Goal: Communication & Community: Answer question/provide support

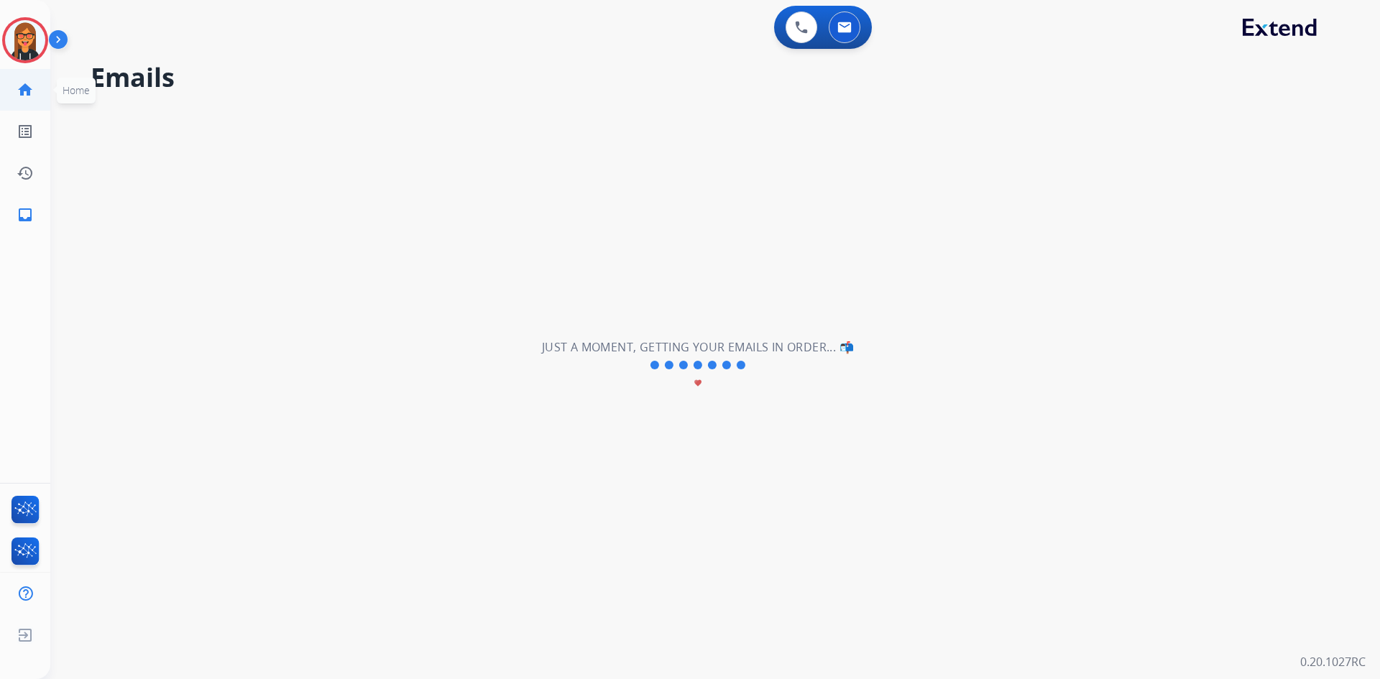
drag, startPoint x: 1, startPoint y: 90, endPoint x: 34, endPoint y: 75, distance: 35.7
click at [4, 90] on ul "home Home Home" at bounding box center [25, 90] width 50 height 42
click at [38, 35] on img at bounding box center [25, 40] width 40 height 40
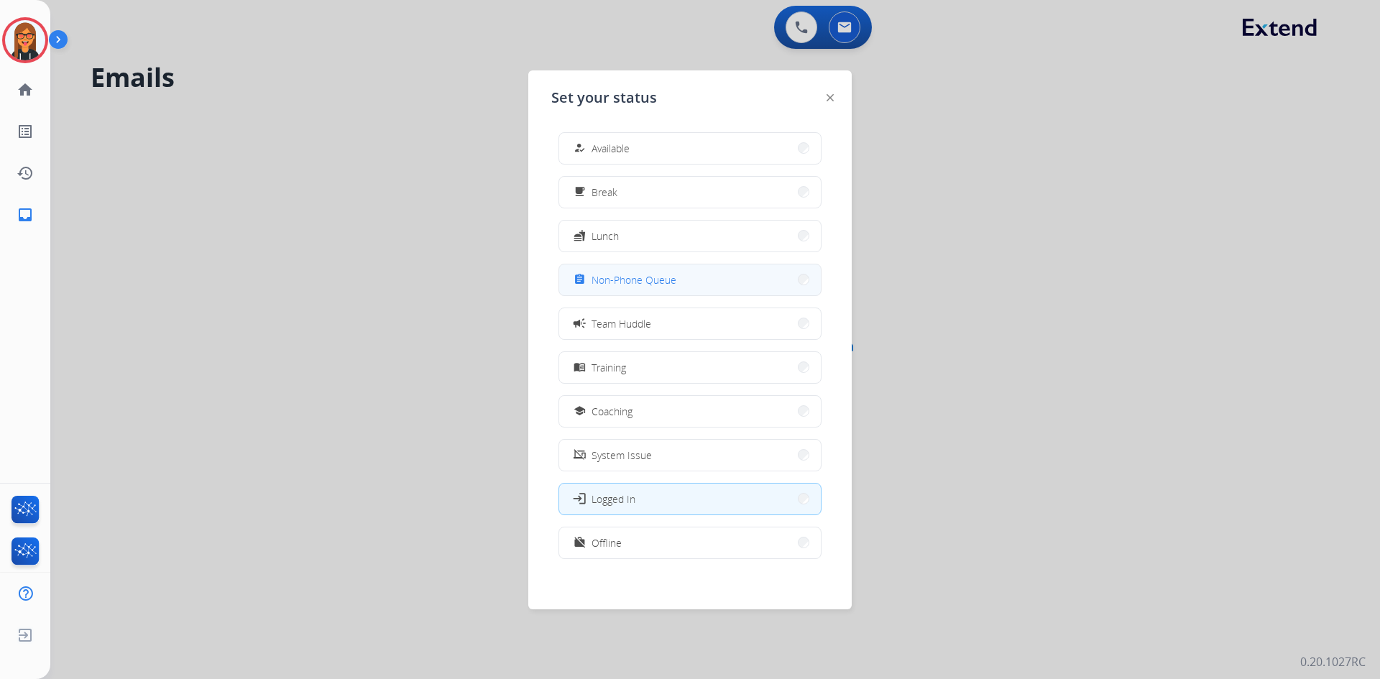
click at [622, 281] on span "Non-Phone Queue" at bounding box center [634, 279] width 85 height 15
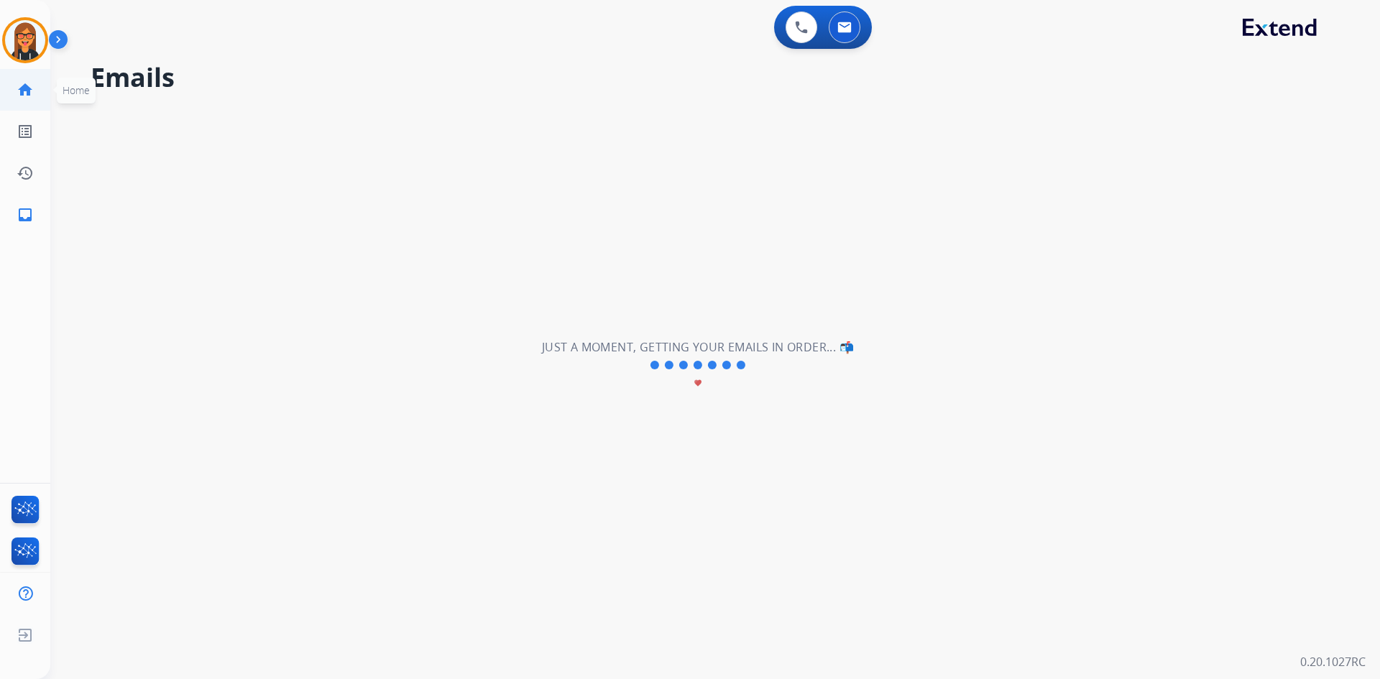
click at [29, 89] on mat-icon "home" at bounding box center [25, 89] width 17 height 17
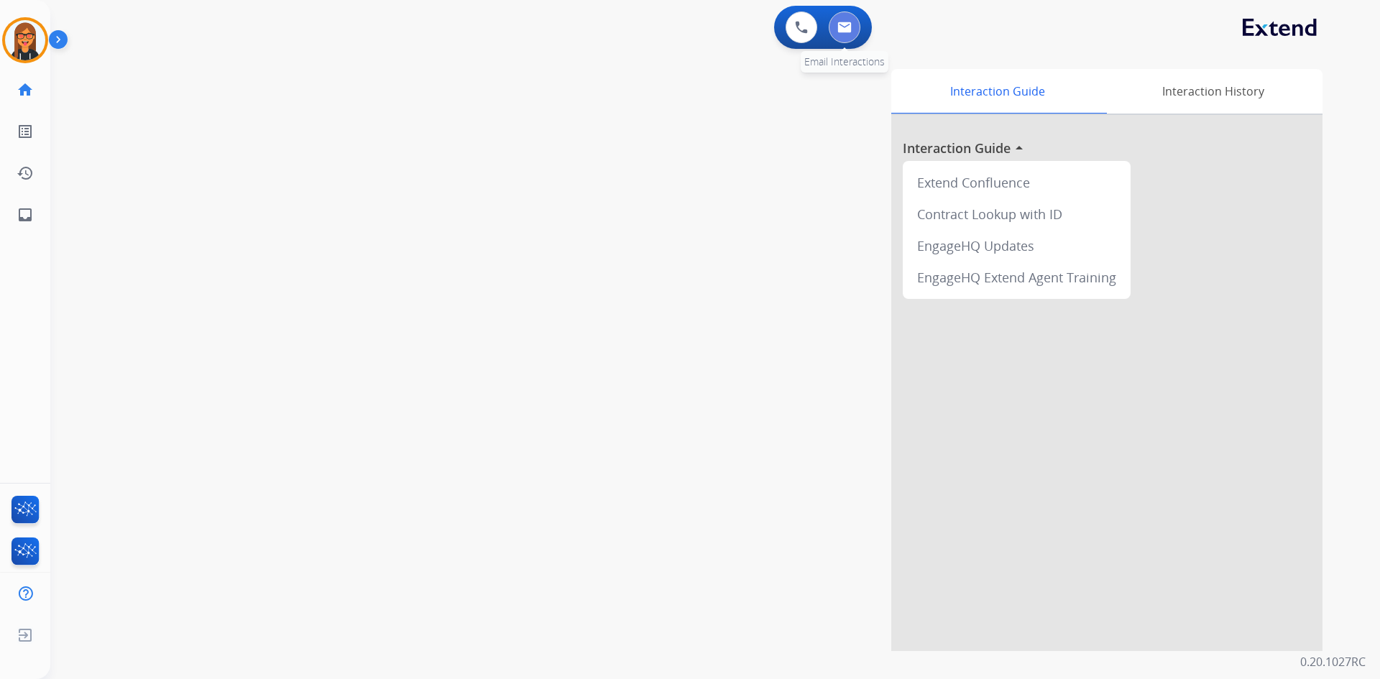
click at [855, 19] on button at bounding box center [845, 28] width 32 height 32
select select "**********"
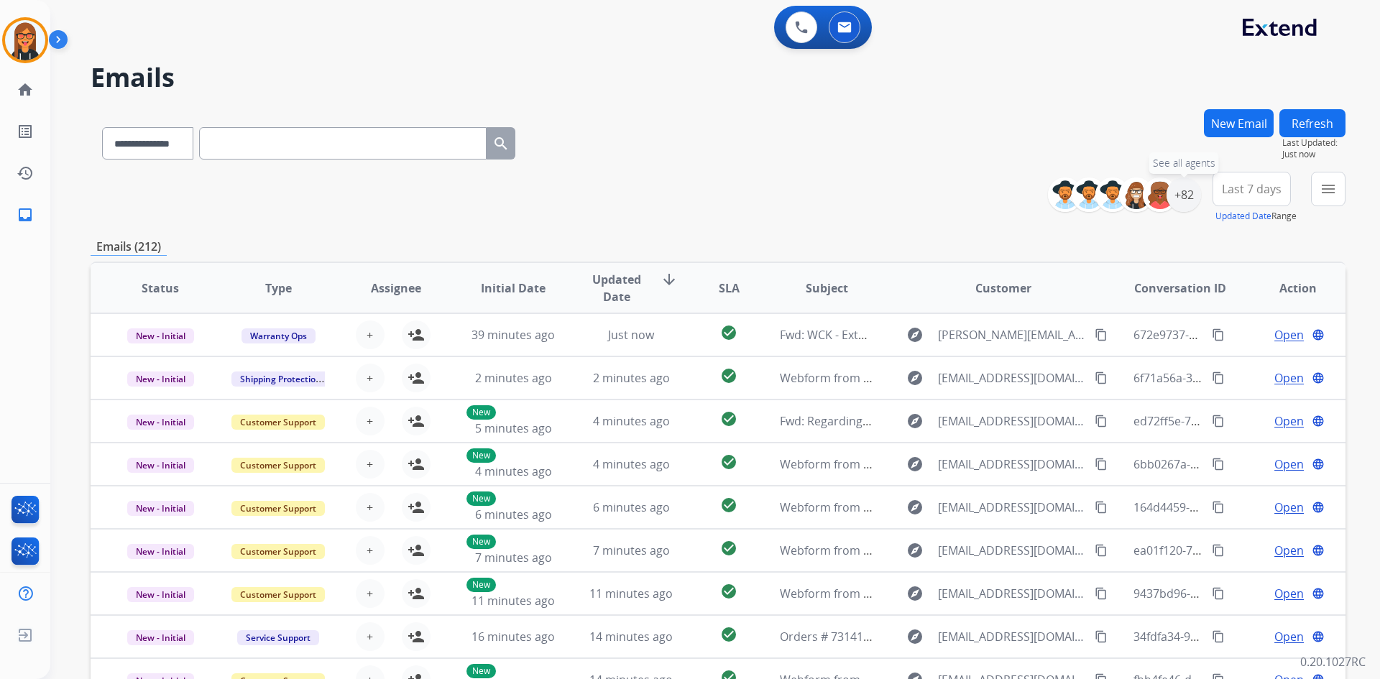
click at [1192, 198] on div "+82" at bounding box center [1184, 195] width 35 height 35
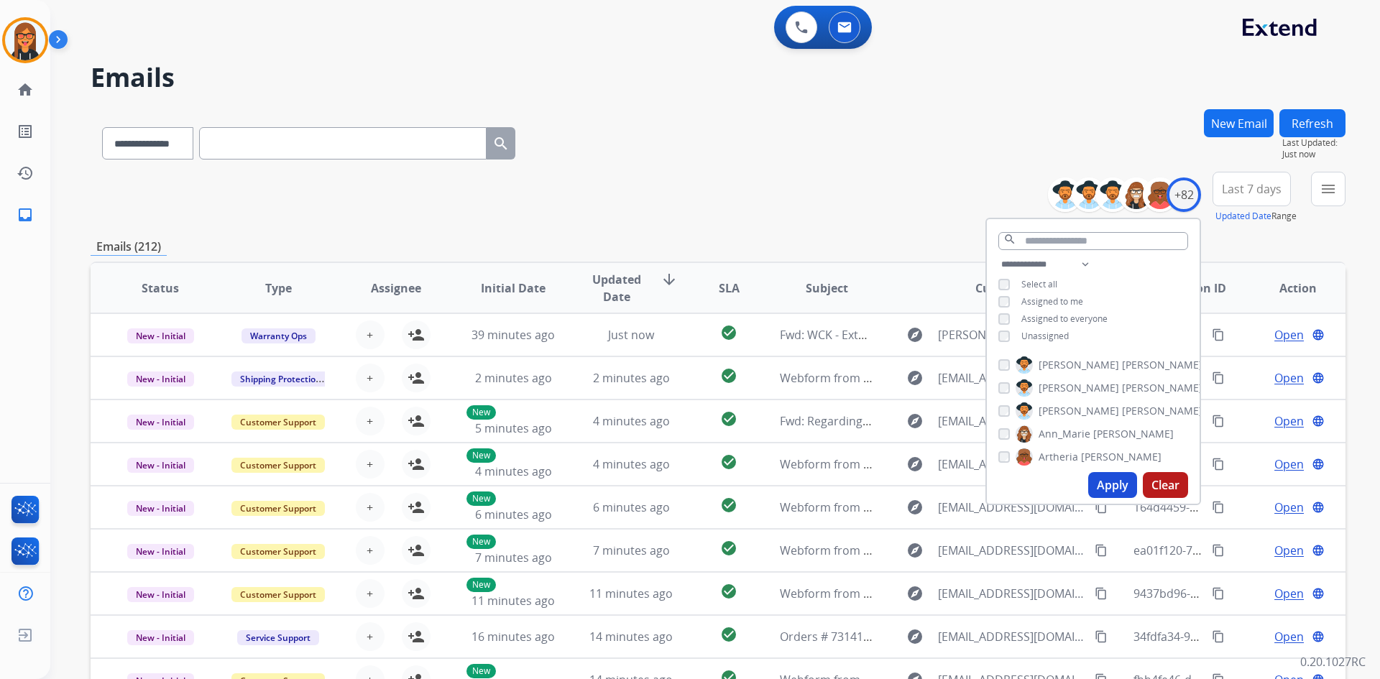
click at [1047, 343] on div "**********" at bounding box center [1093, 302] width 213 height 92
click at [1047, 336] on span "Unassigned" at bounding box center [1044, 336] width 47 height 12
click at [1098, 487] on button "Apply" at bounding box center [1112, 485] width 49 height 26
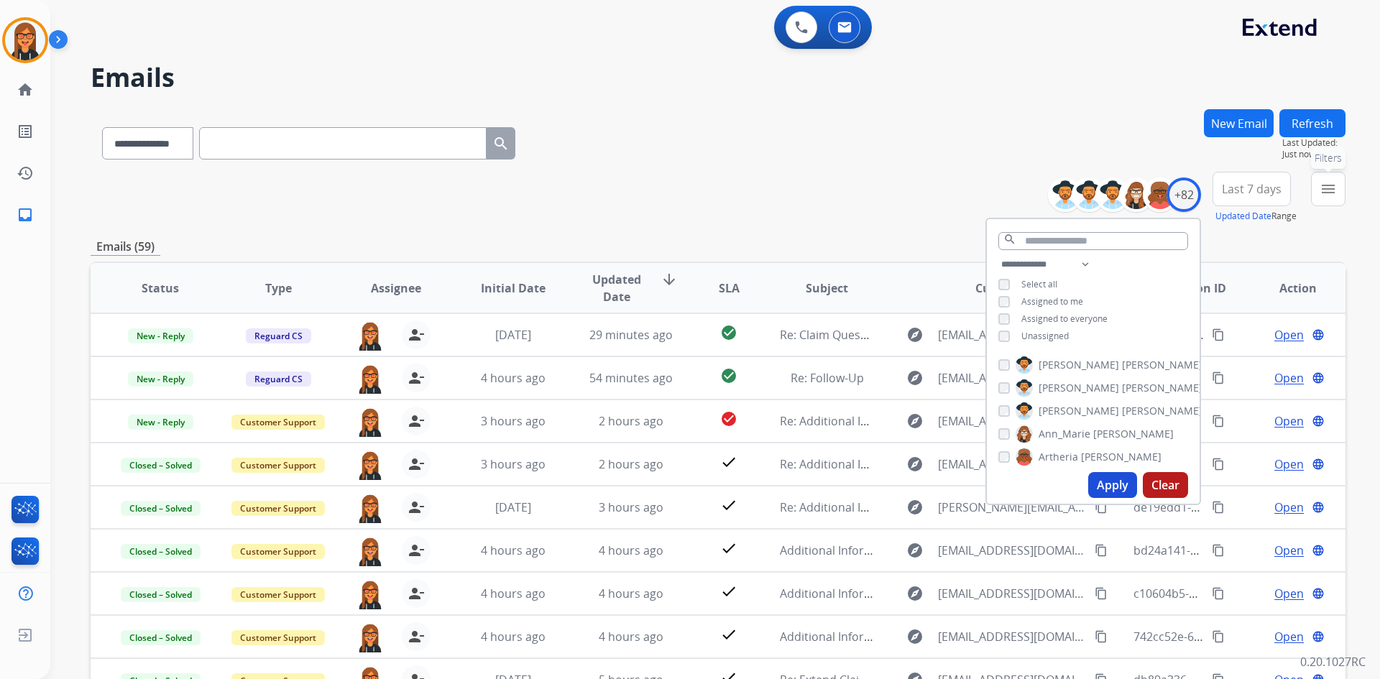
click at [1318, 202] on button "menu Filters" at bounding box center [1328, 189] width 35 height 35
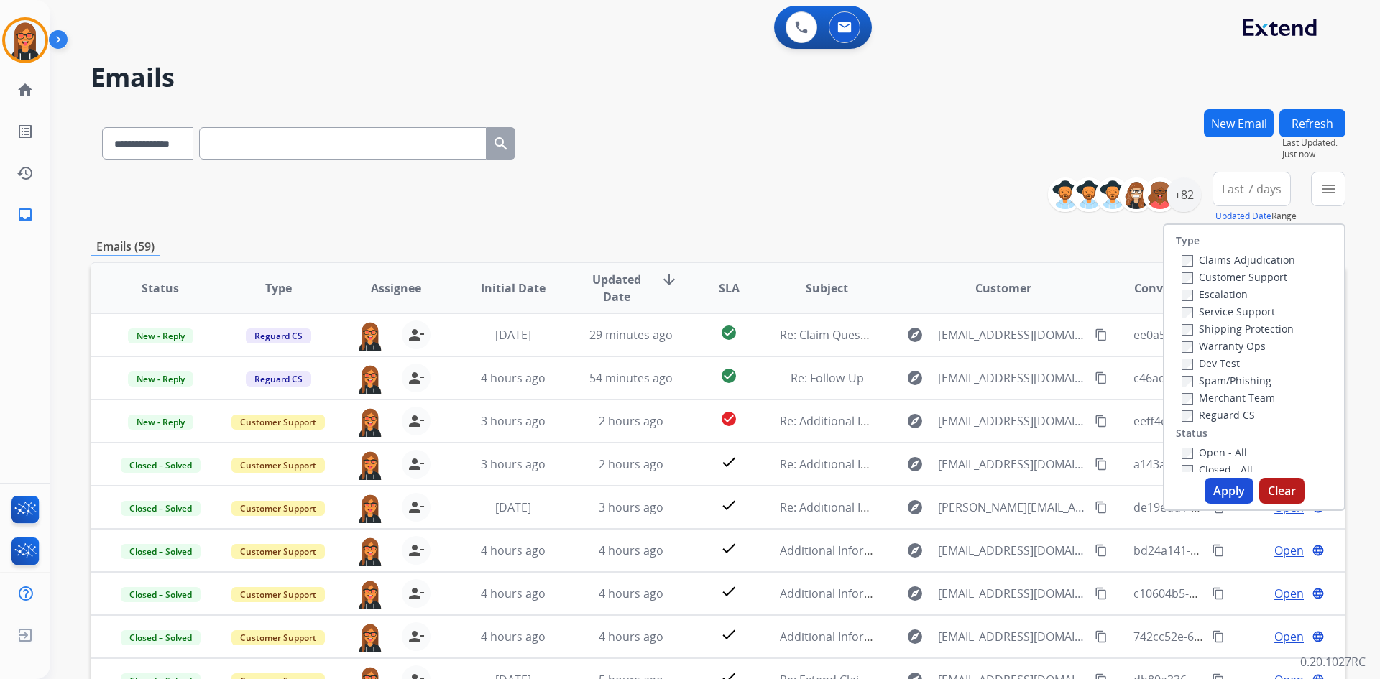
click at [1184, 455] on label "Open - All" at bounding box center [1214, 453] width 65 height 14
click at [1226, 503] on button "Apply" at bounding box center [1229, 491] width 49 height 26
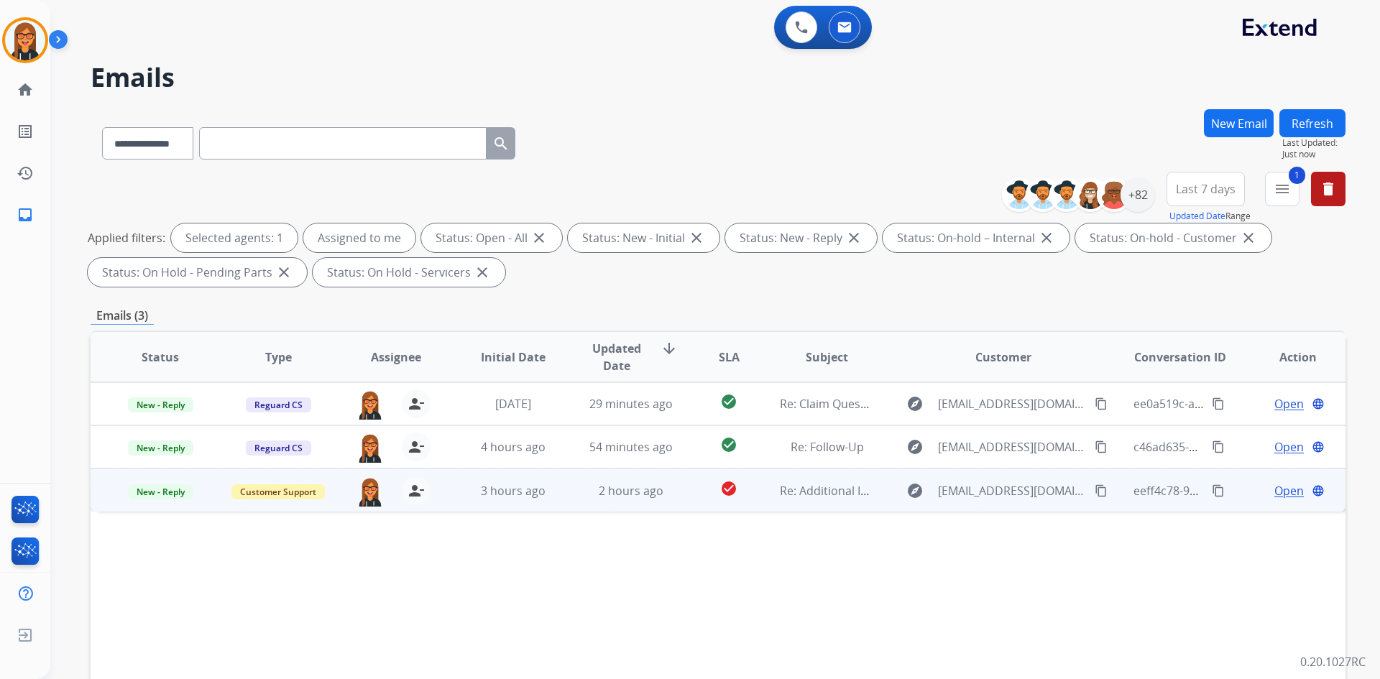
click at [605, 505] on td "2 hours ago" at bounding box center [620, 490] width 118 height 43
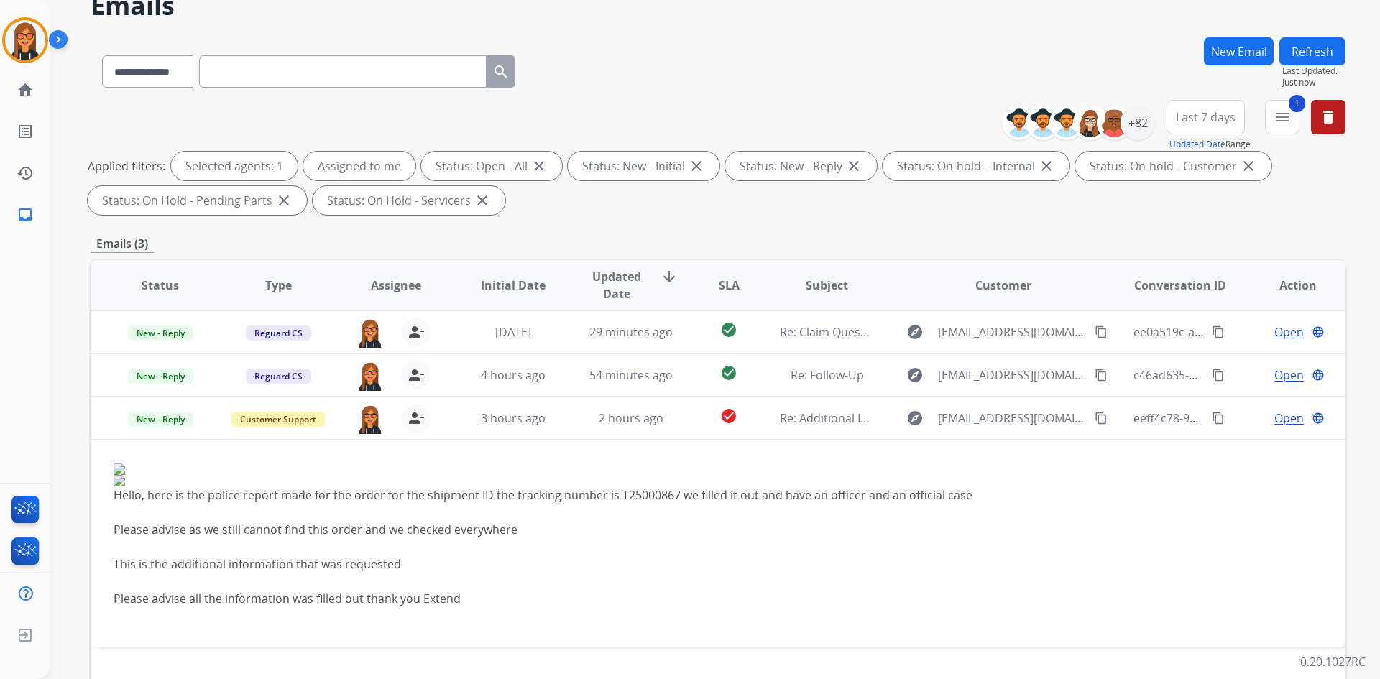
scroll to position [208, 0]
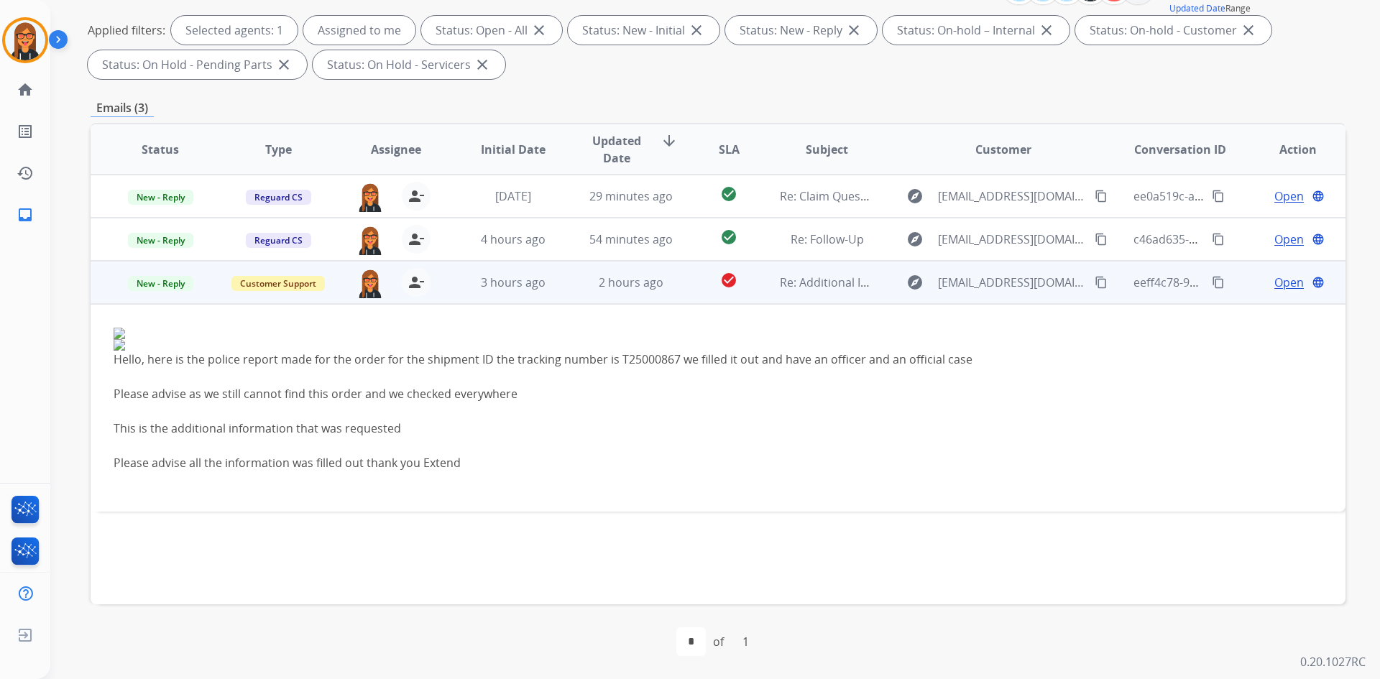
click at [1272, 293] on td "Open language" at bounding box center [1287, 282] width 118 height 43
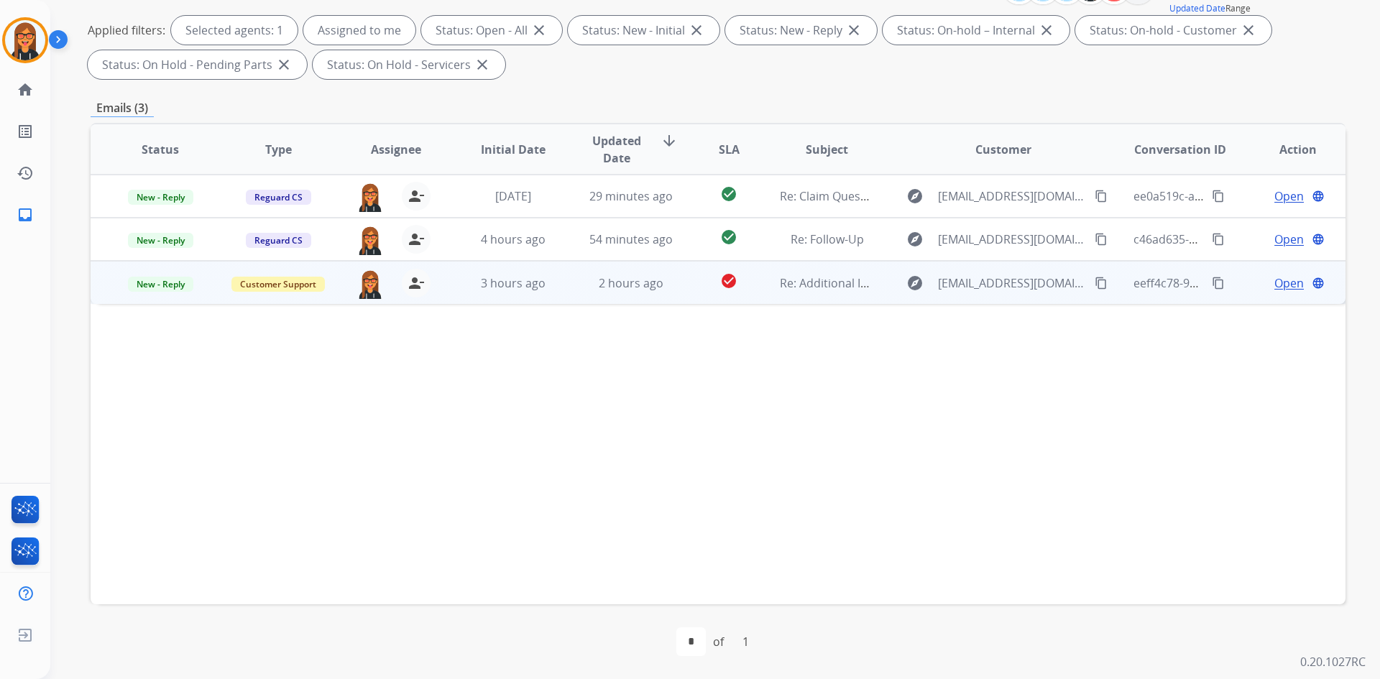
click at [1282, 281] on span "Open" at bounding box center [1288, 283] width 29 height 17
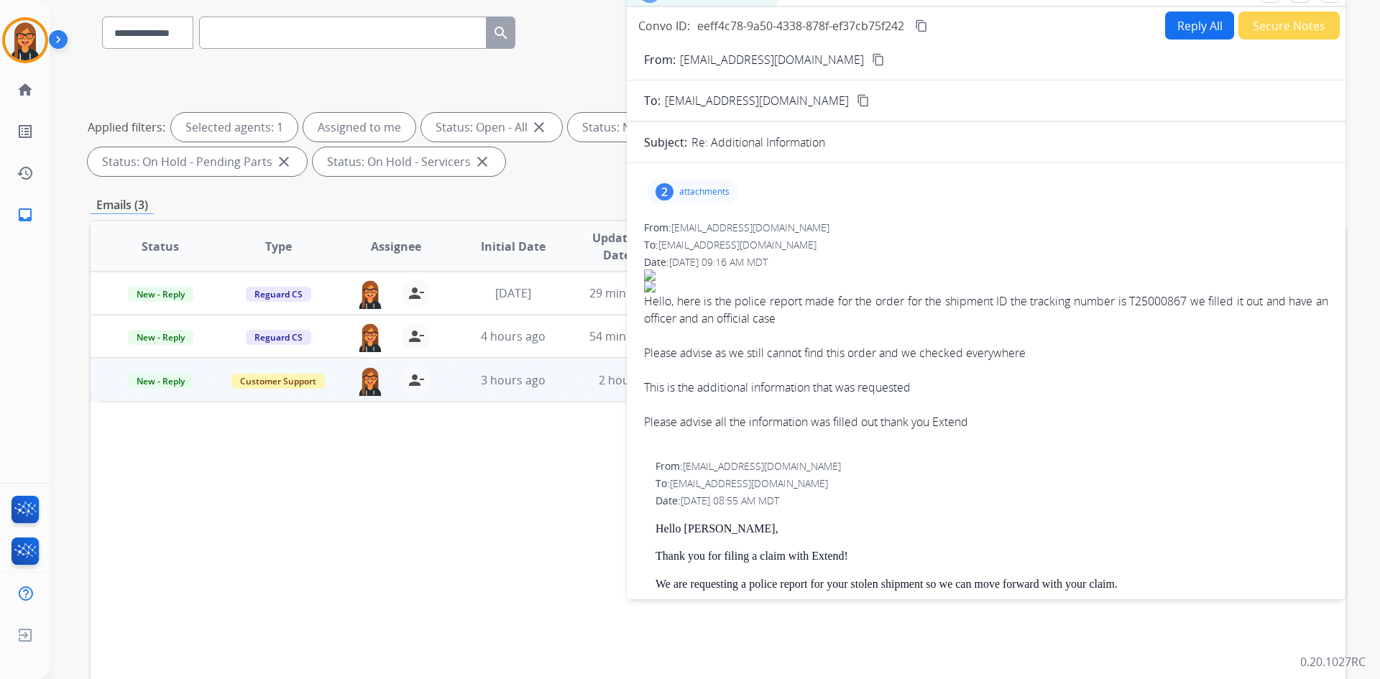
scroll to position [64, 0]
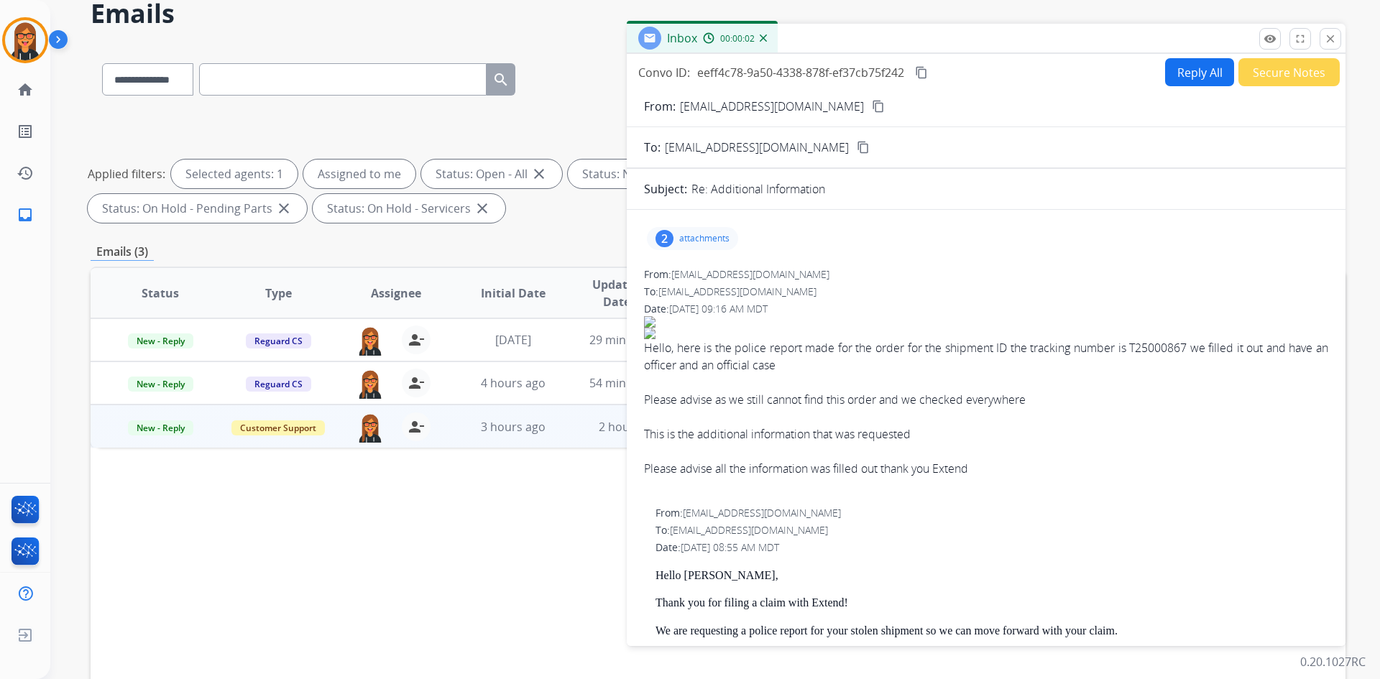
click at [1177, 70] on button "Reply All" at bounding box center [1199, 72] width 69 height 28
select select "**********"
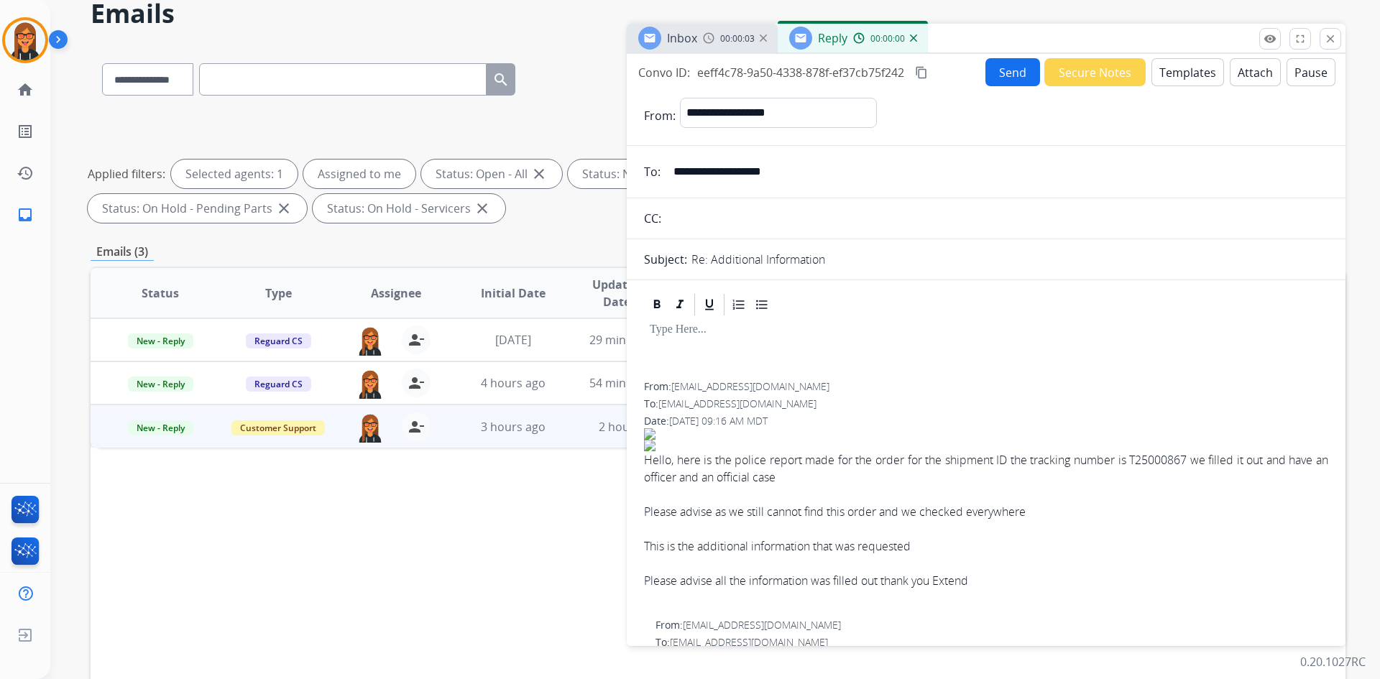
click at [1185, 76] on button "Templates" at bounding box center [1188, 72] width 73 height 28
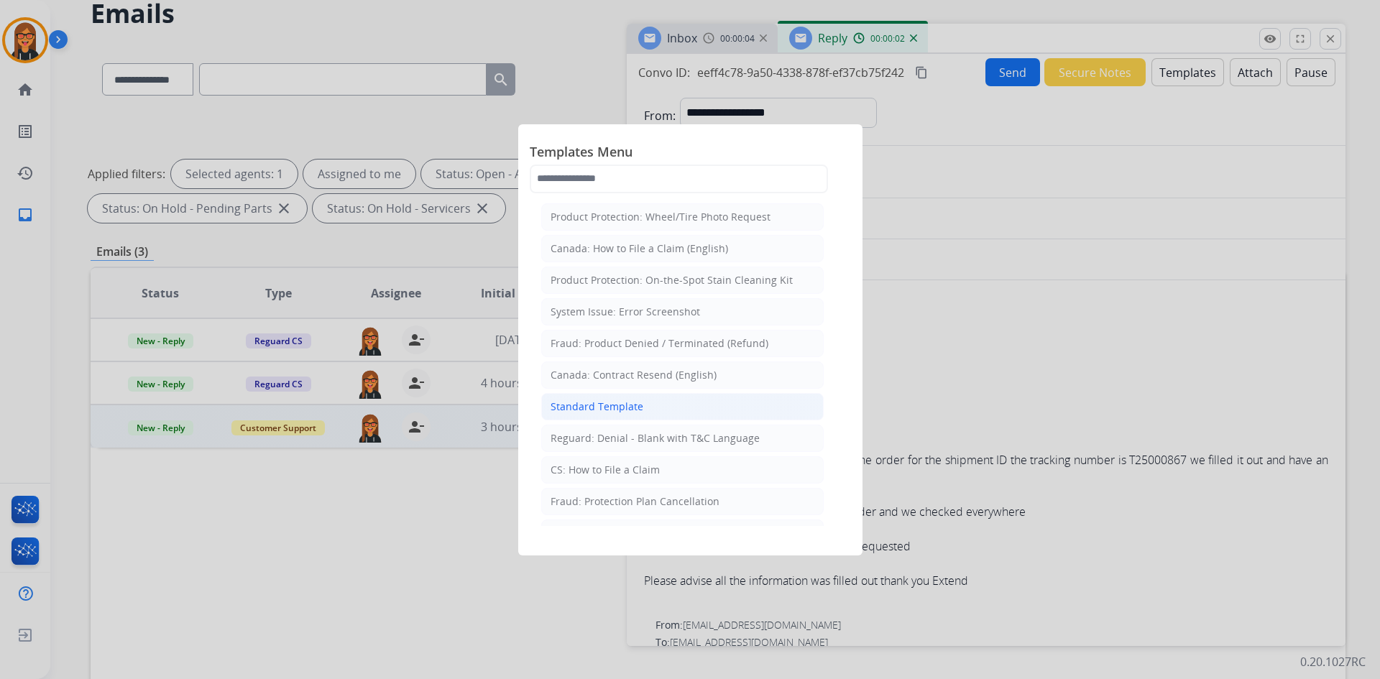
click at [653, 400] on li "Standard Template" at bounding box center [682, 406] width 282 height 27
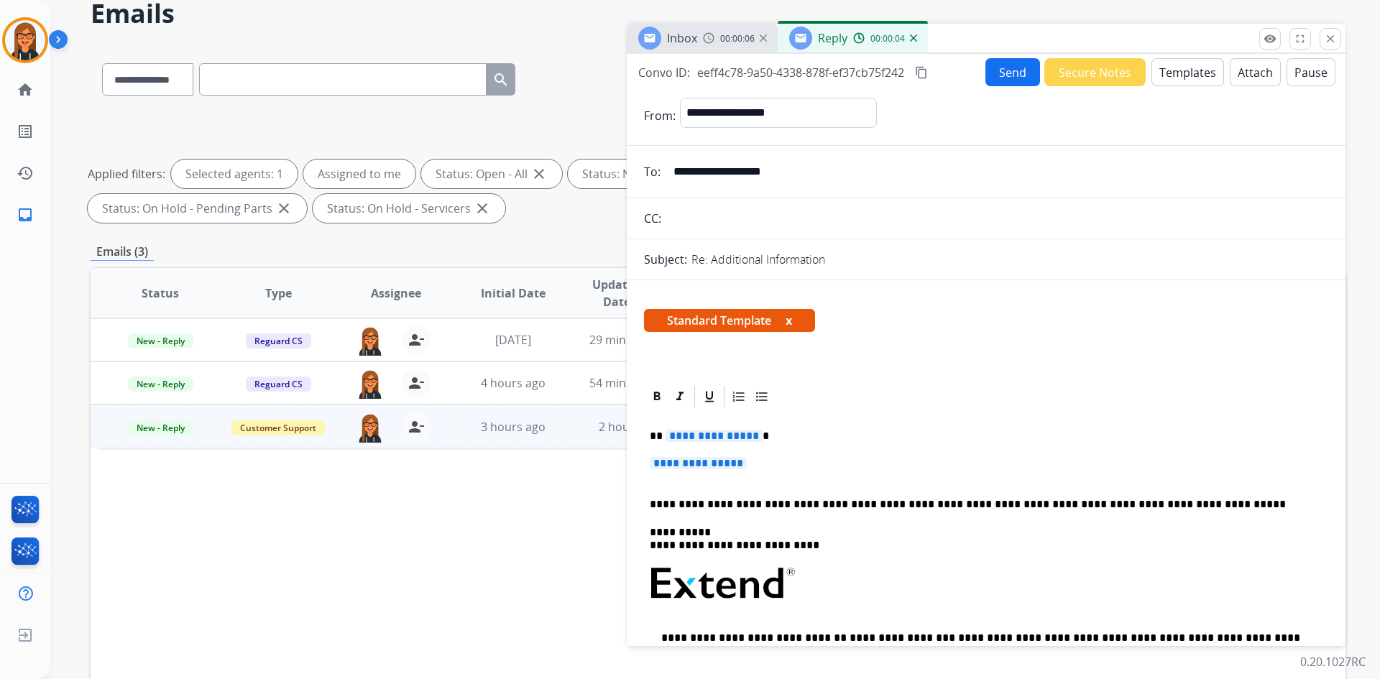
click at [1195, 61] on button "Templates" at bounding box center [1188, 72] width 73 height 28
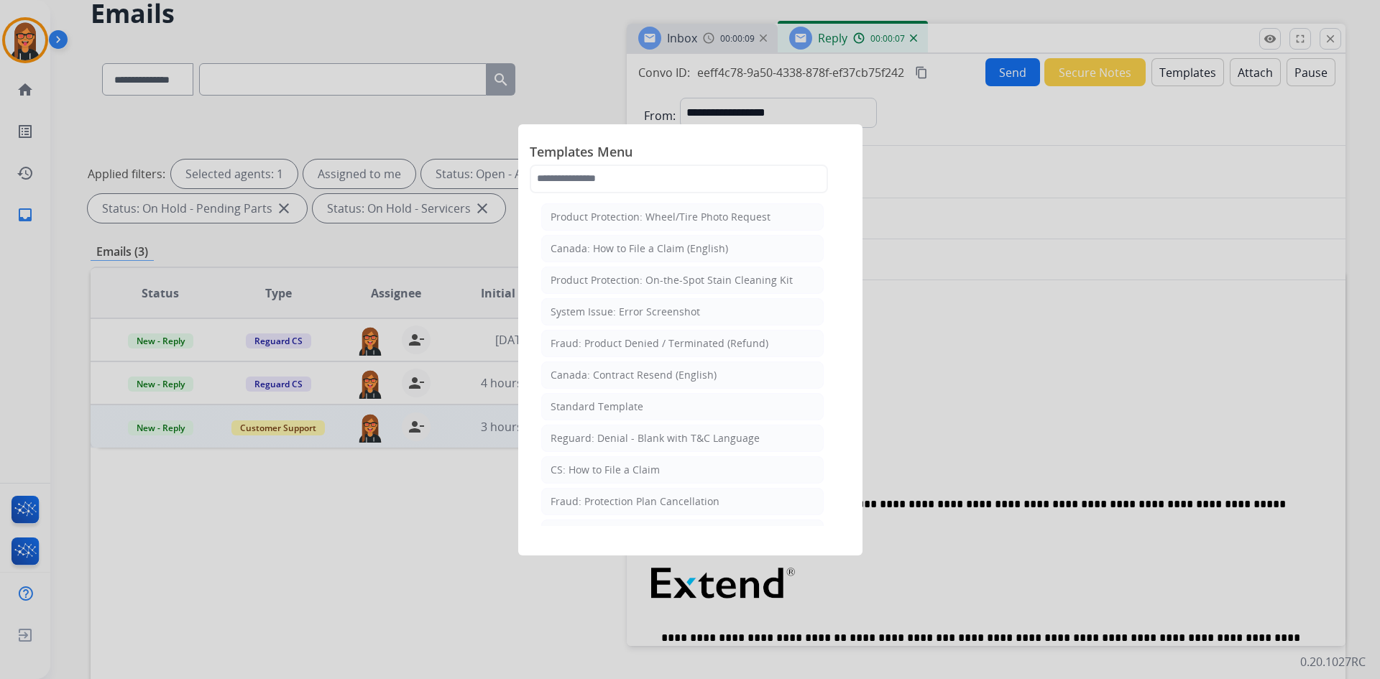
click at [1158, 444] on div at bounding box center [690, 339] width 1380 height 679
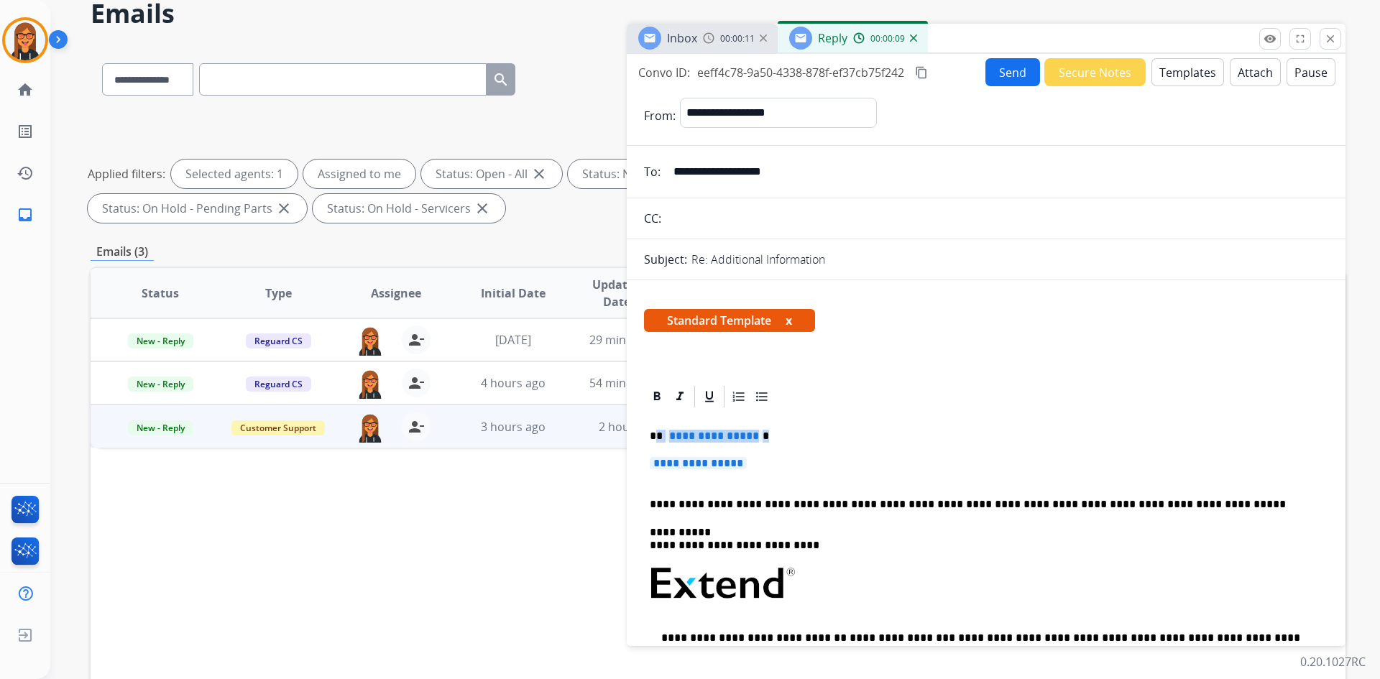
drag, startPoint x: 781, startPoint y: 463, endPoint x: 656, endPoint y: 434, distance: 129.0
click at [656, 434] on div "**********" at bounding box center [986, 618] width 684 height 416
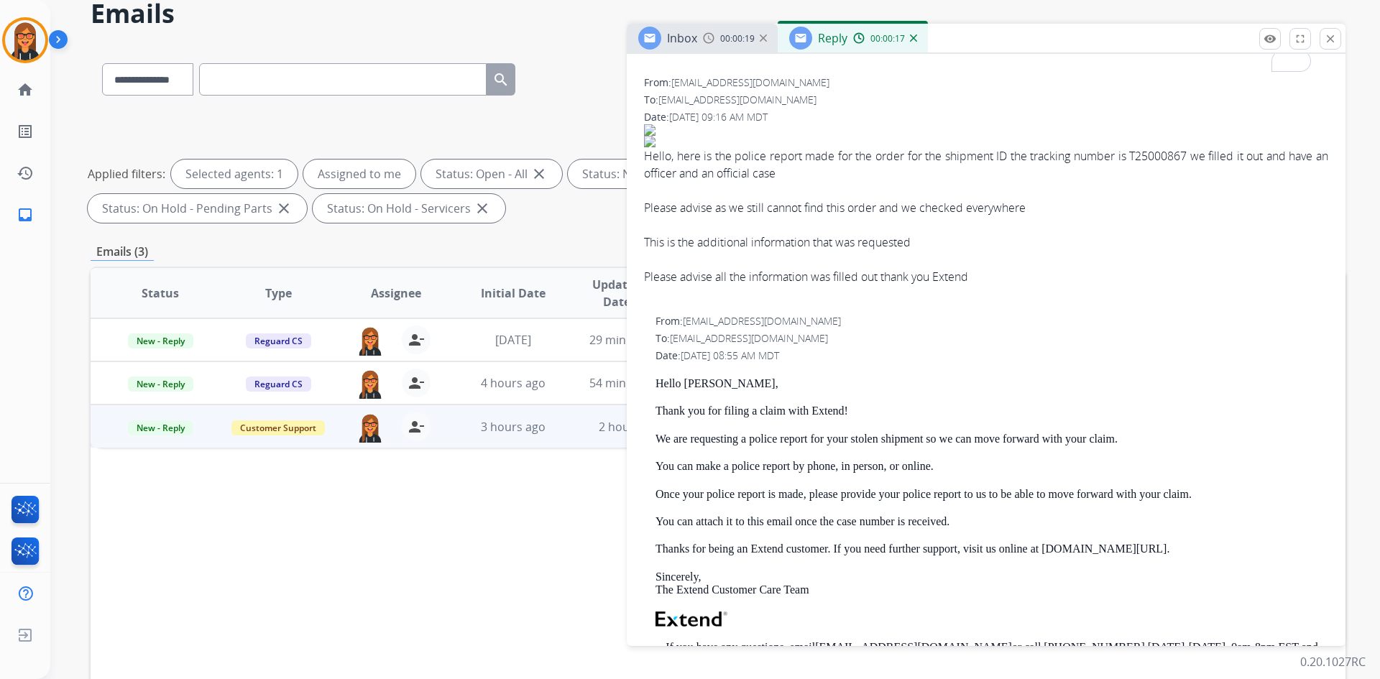
scroll to position [719, 0]
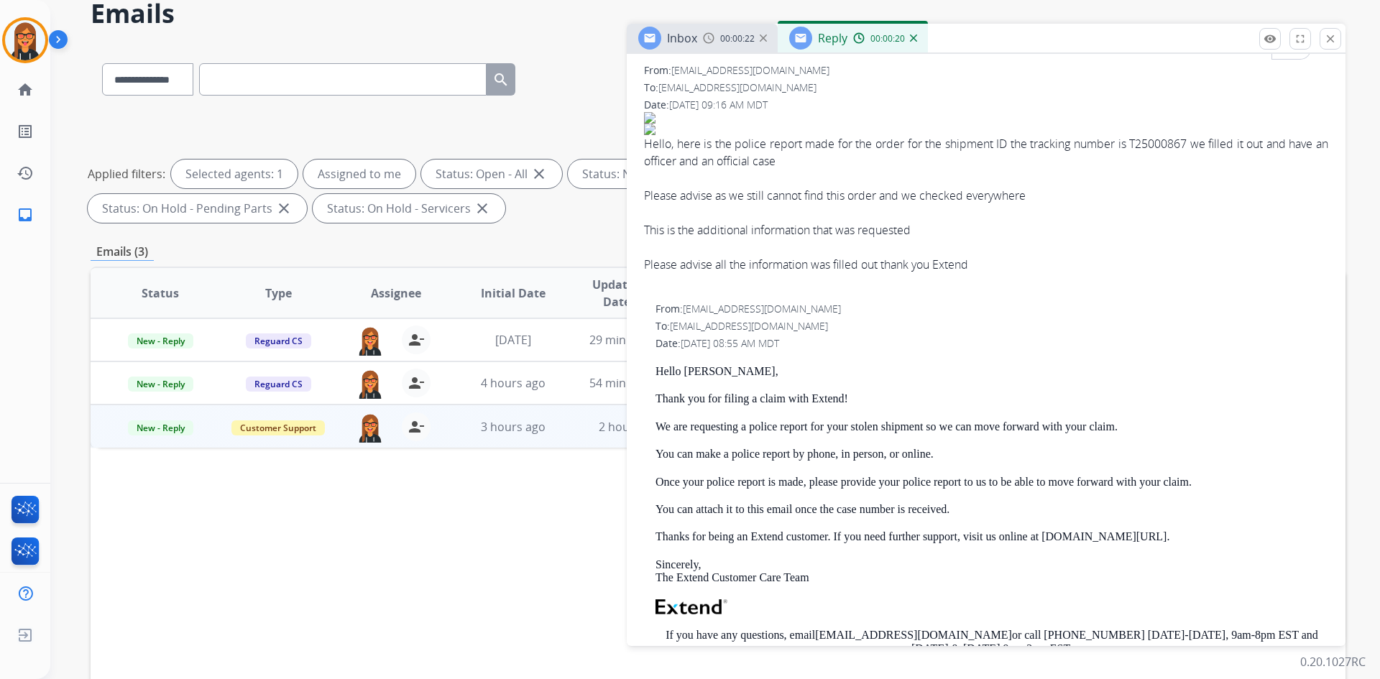
drag, startPoint x: 793, startPoint y: 374, endPoint x: 686, endPoint y: 365, distance: 107.5
click at [686, 365] on p "Hello Marie Barbosa Munoz," at bounding box center [992, 371] width 673 height 13
copy p "Marie Barbosa Munoz,"
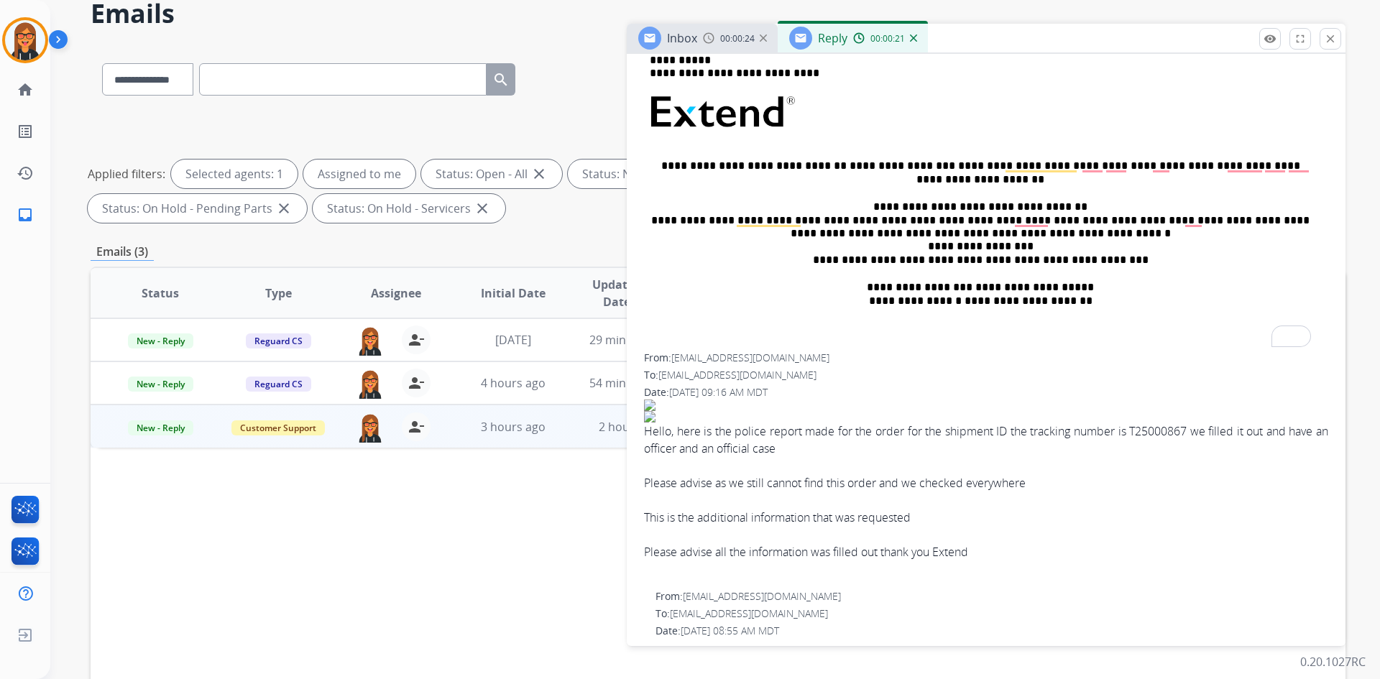
scroll to position [0, 0]
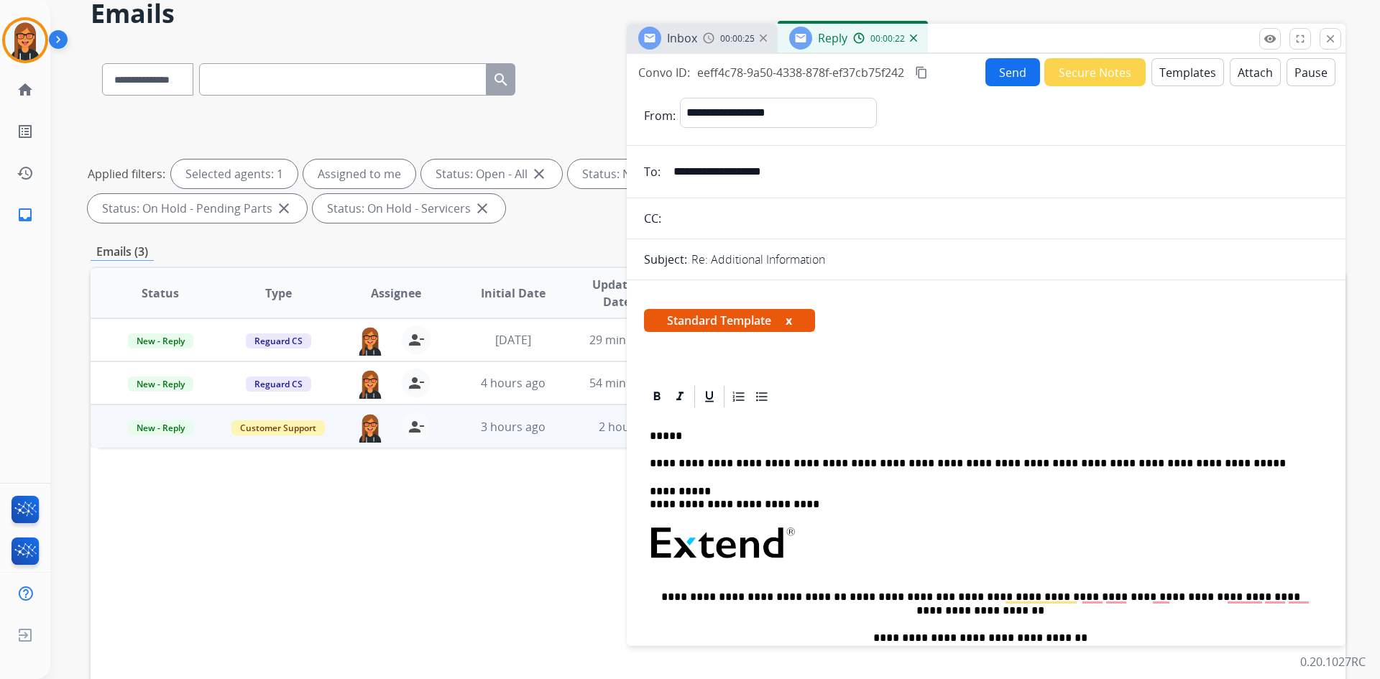
click at [695, 440] on p "*****" at bounding box center [980, 436] width 661 height 13
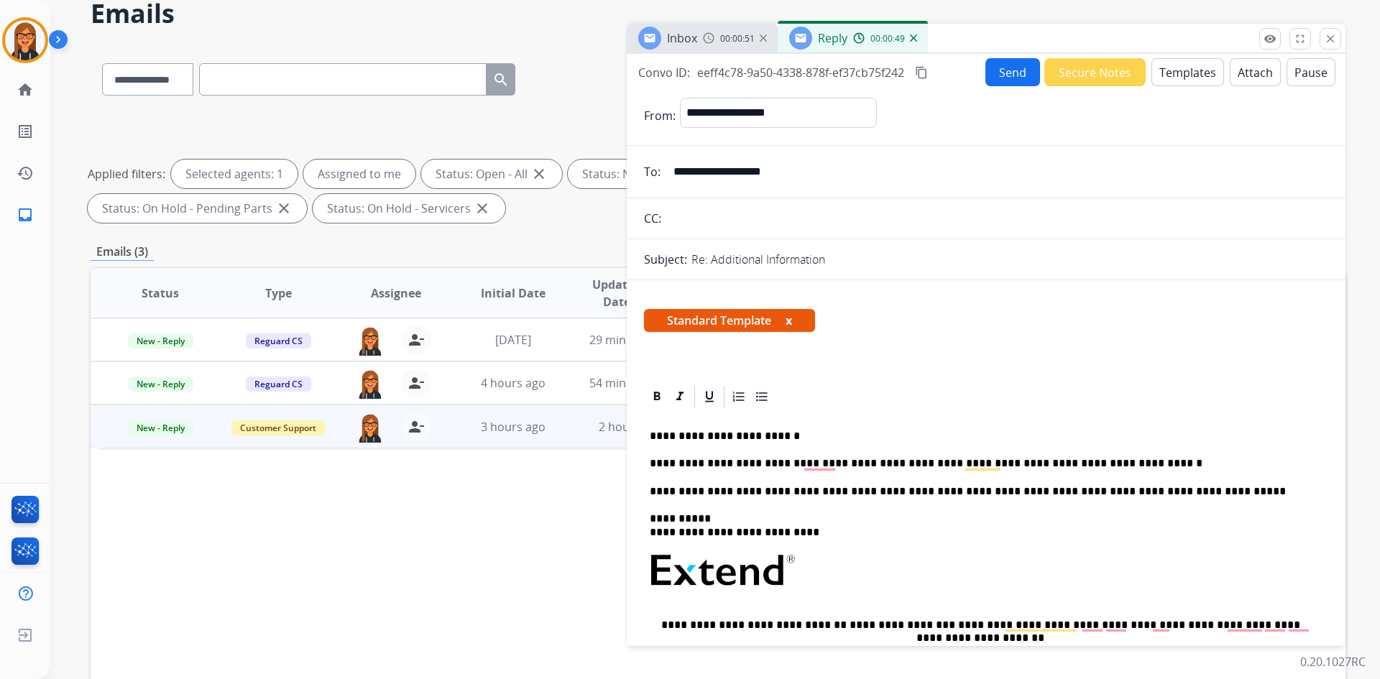
click at [1033, 556] on p "To enrich screen reader interactions, please activate Accessibility in Grammarl…" at bounding box center [986, 578] width 673 height 51
click at [937, 523] on p "**********" at bounding box center [980, 526] width 661 height 27
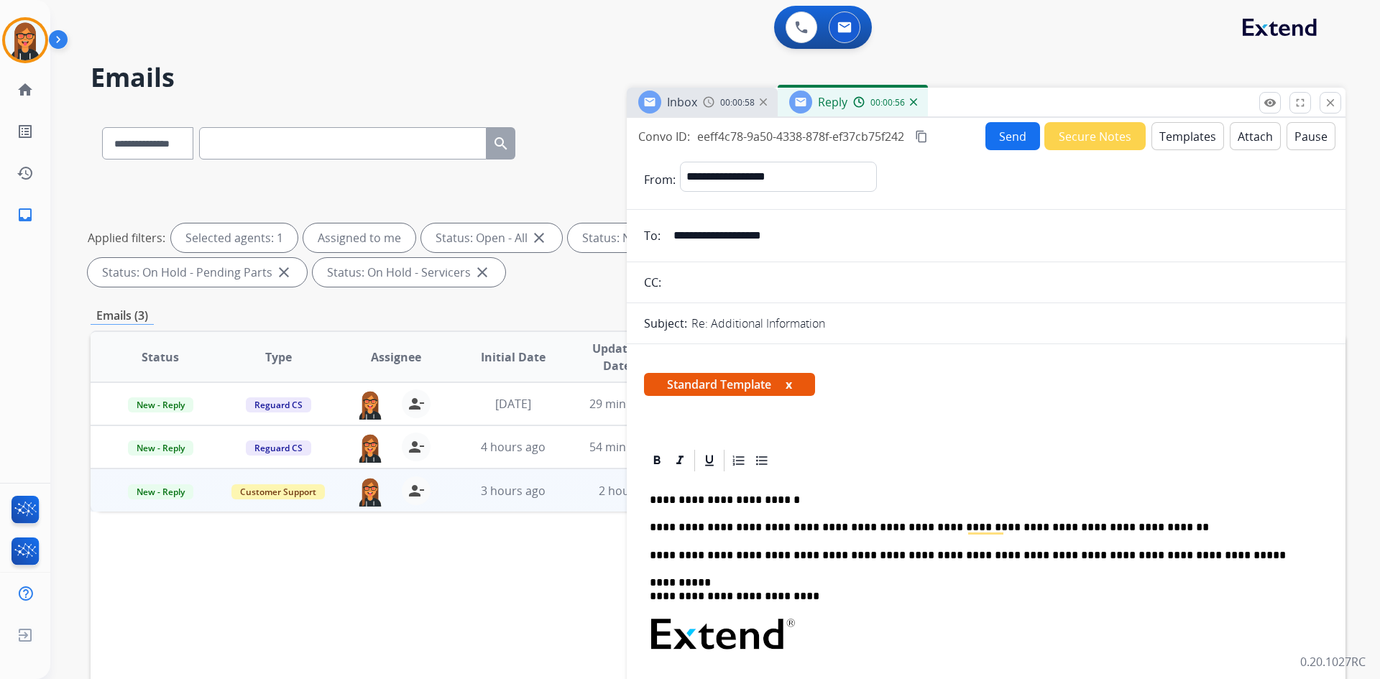
click at [985, 131] on button "Send" at bounding box center [1012, 136] width 55 height 28
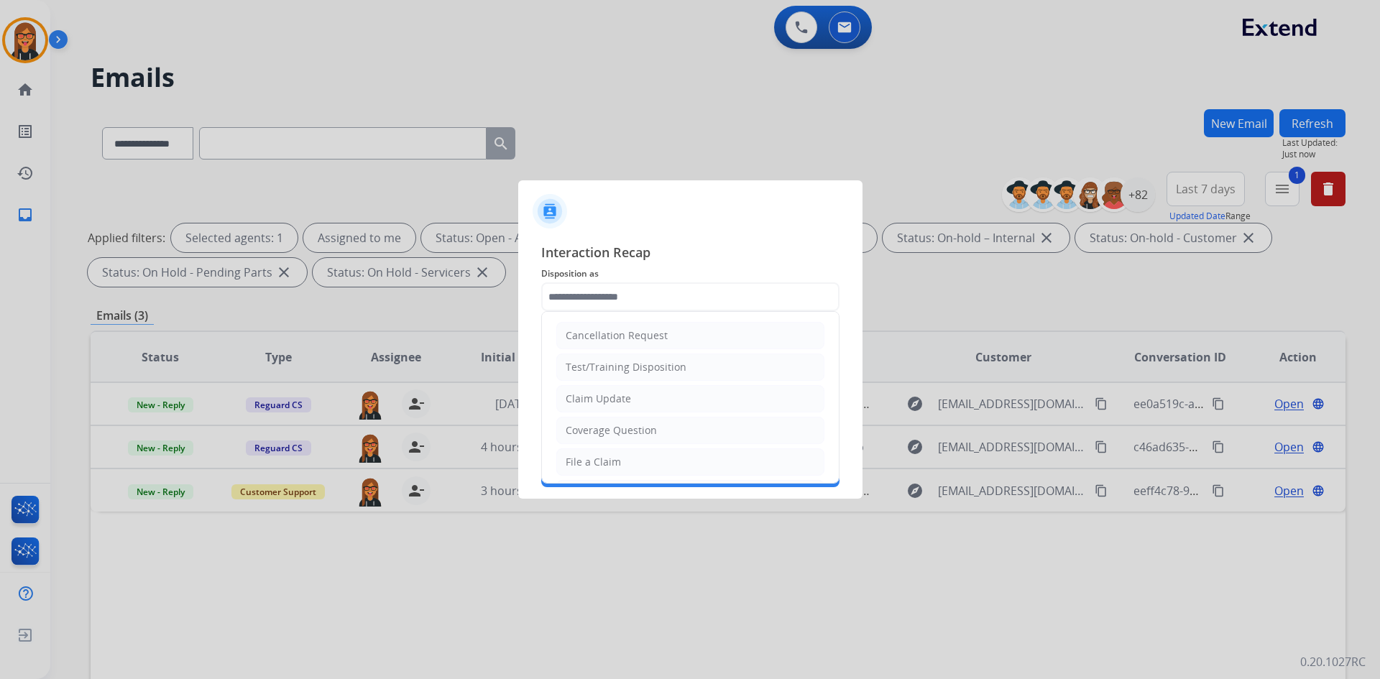
click at [619, 291] on input "text" at bounding box center [690, 296] width 298 height 29
click at [594, 404] on div "Claim Update" at bounding box center [598, 399] width 65 height 14
type input "**********"
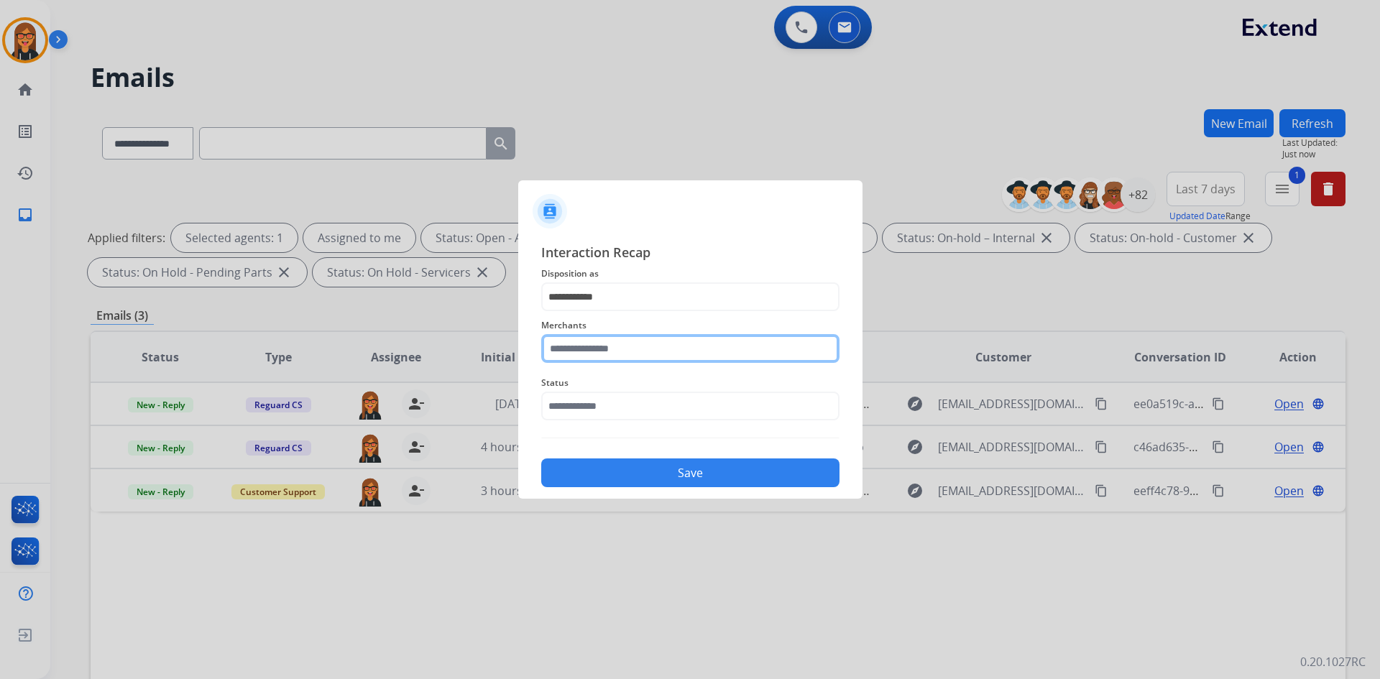
click at [621, 358] on input "text" at bounding box center [690, 348] width 298 height 29
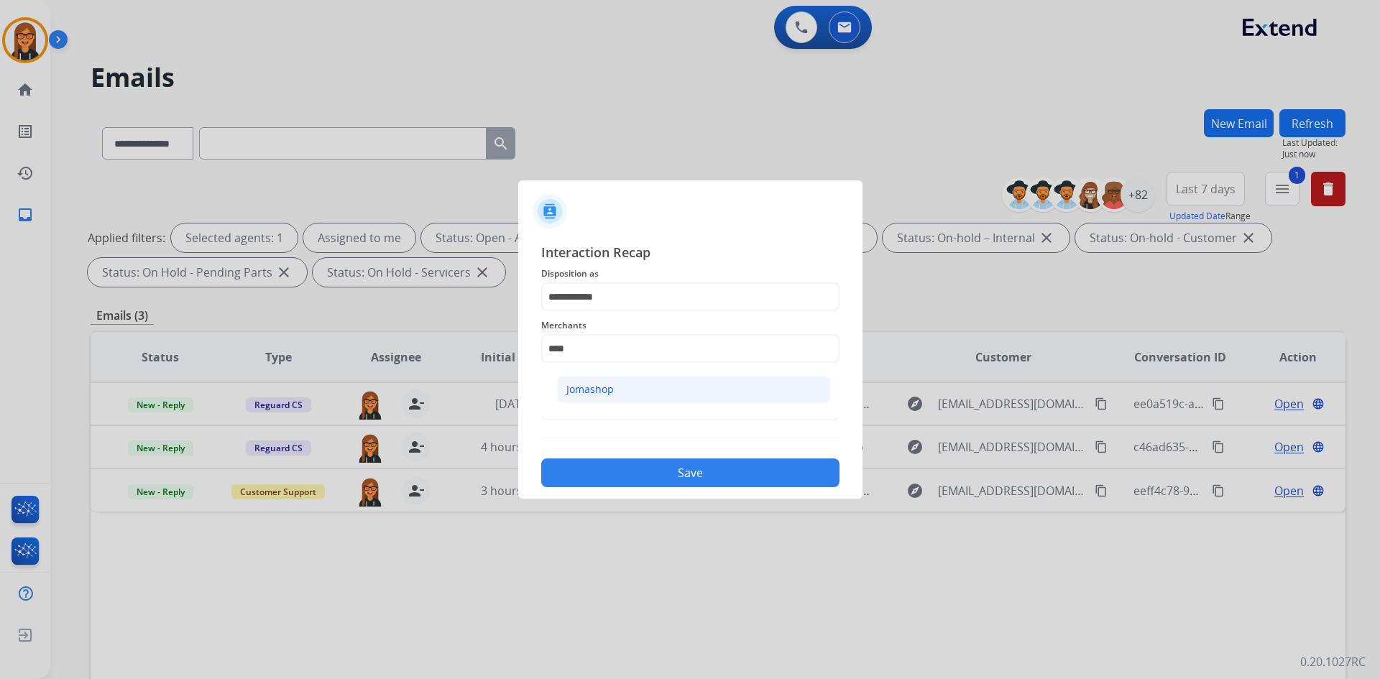
click at [731, 400] on li "Jomashop" at bounding box center [694, 389] width 274 height 27
type input "********"
click at [688, 393] on input "text" at bounding box center [690, 406] width 298 height 29
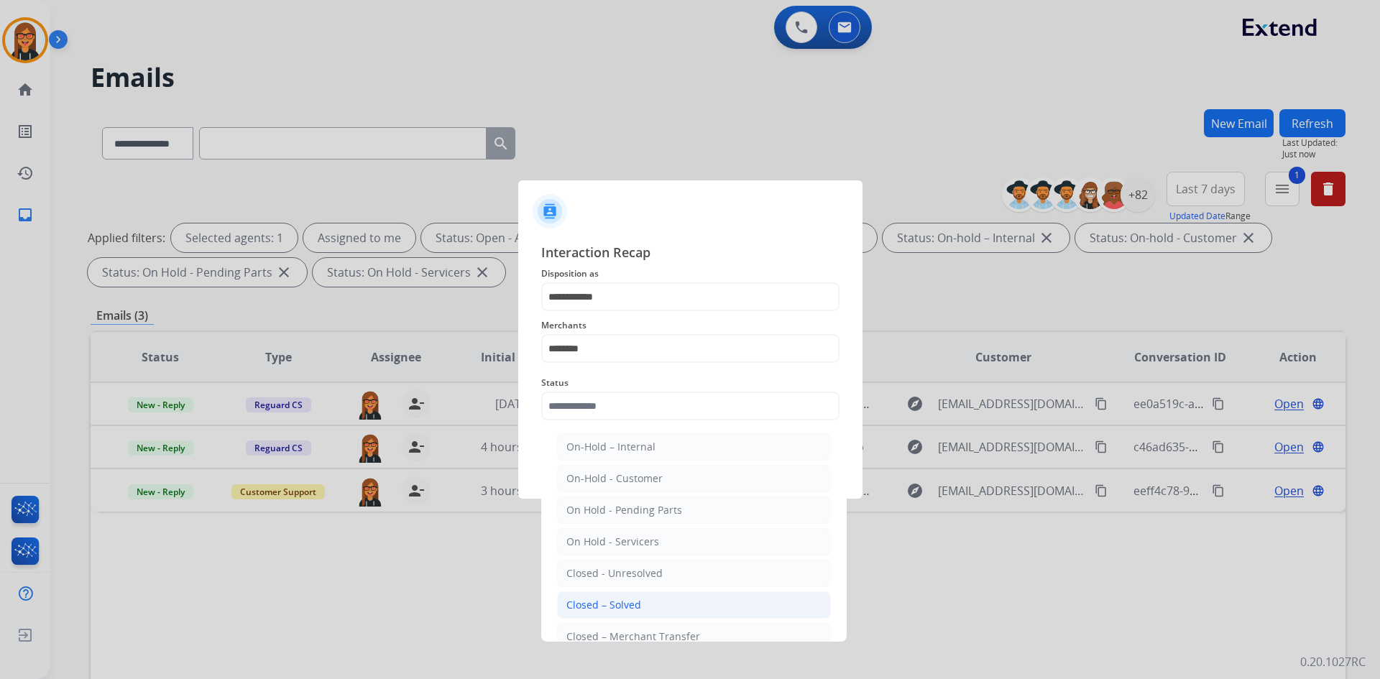
click at [584, 608] on div "Closed – Solved" at bounding box center [603, 605] width 75 height 14
type input "**********"
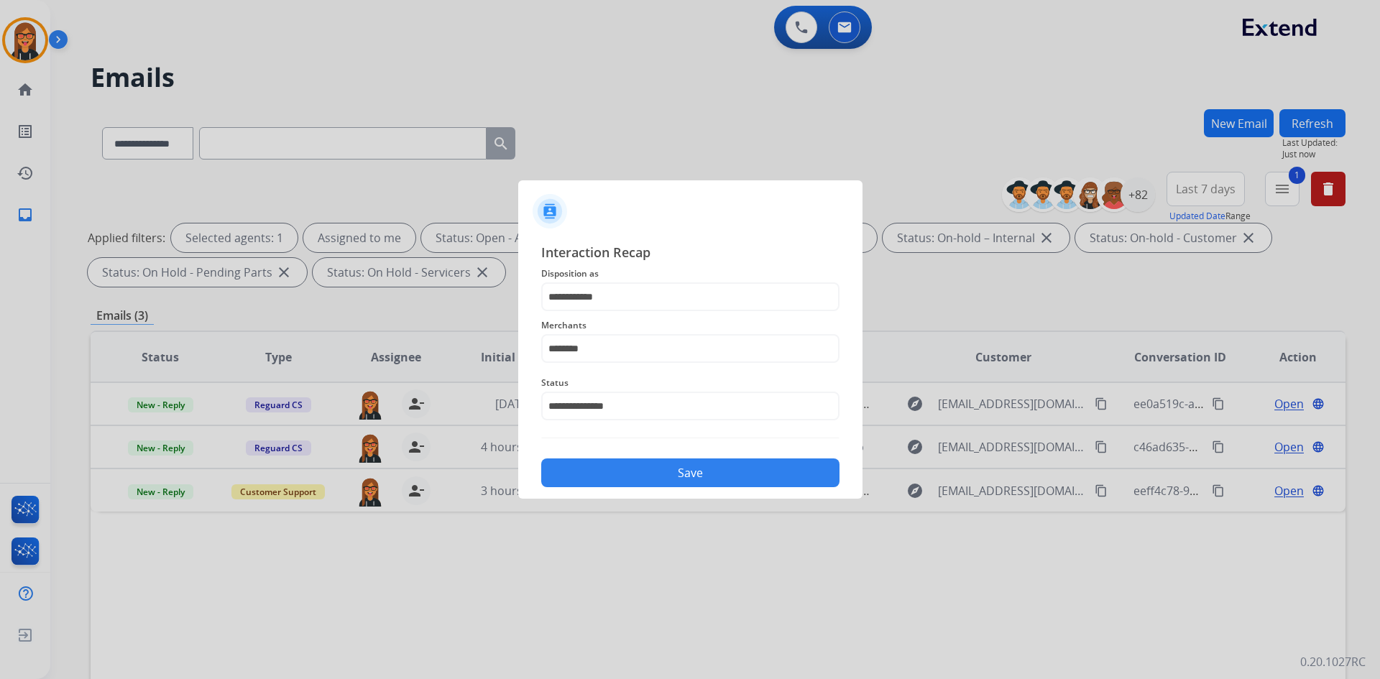
click at [611, 460] on button "Save" at bounding box center [690, 473] width 298 height 29
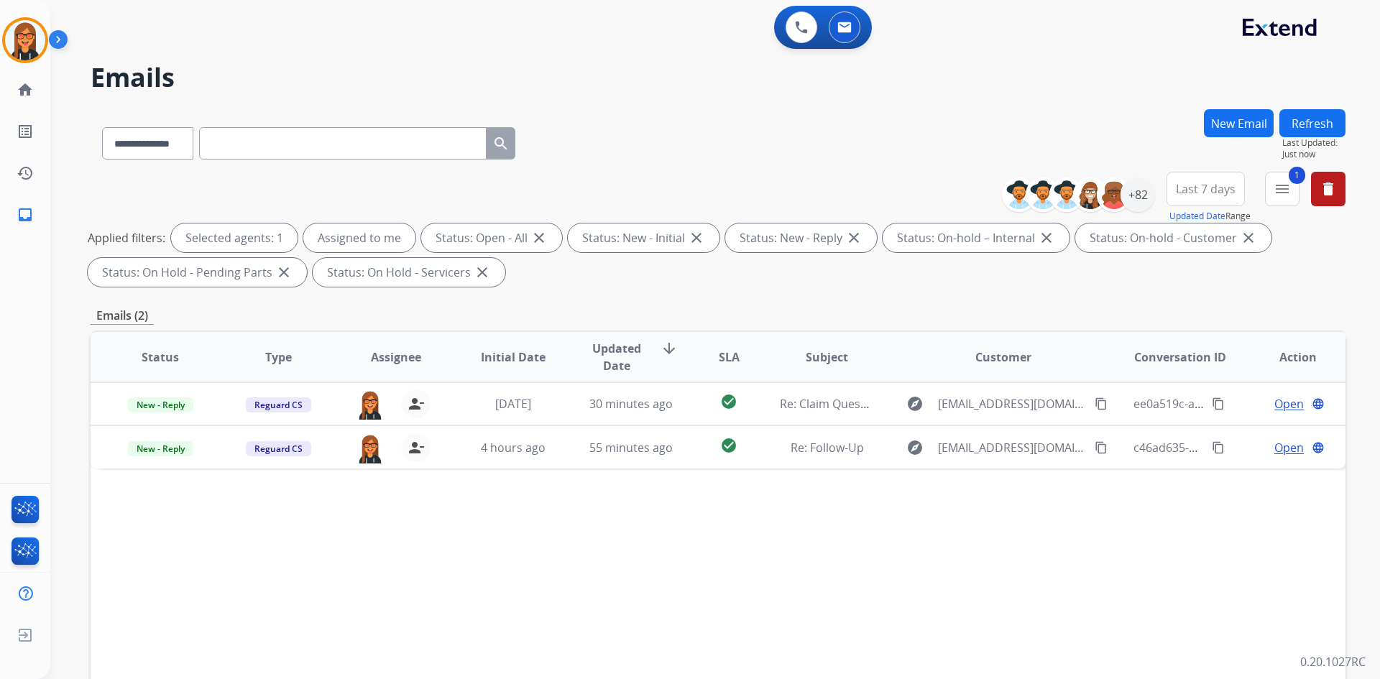
click at [614, 464] on td "55 minutes ago" at bounding box center [620, 447] width 118 height 43
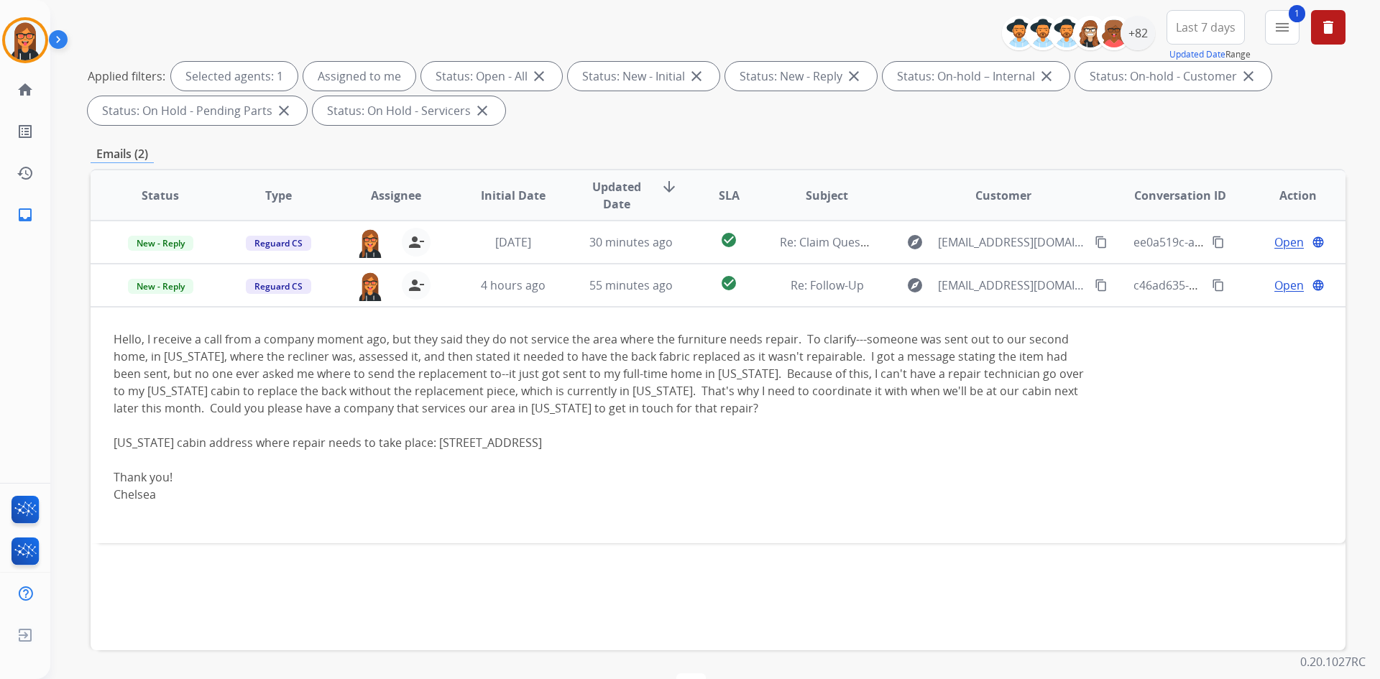
scroll to position [208, 0]
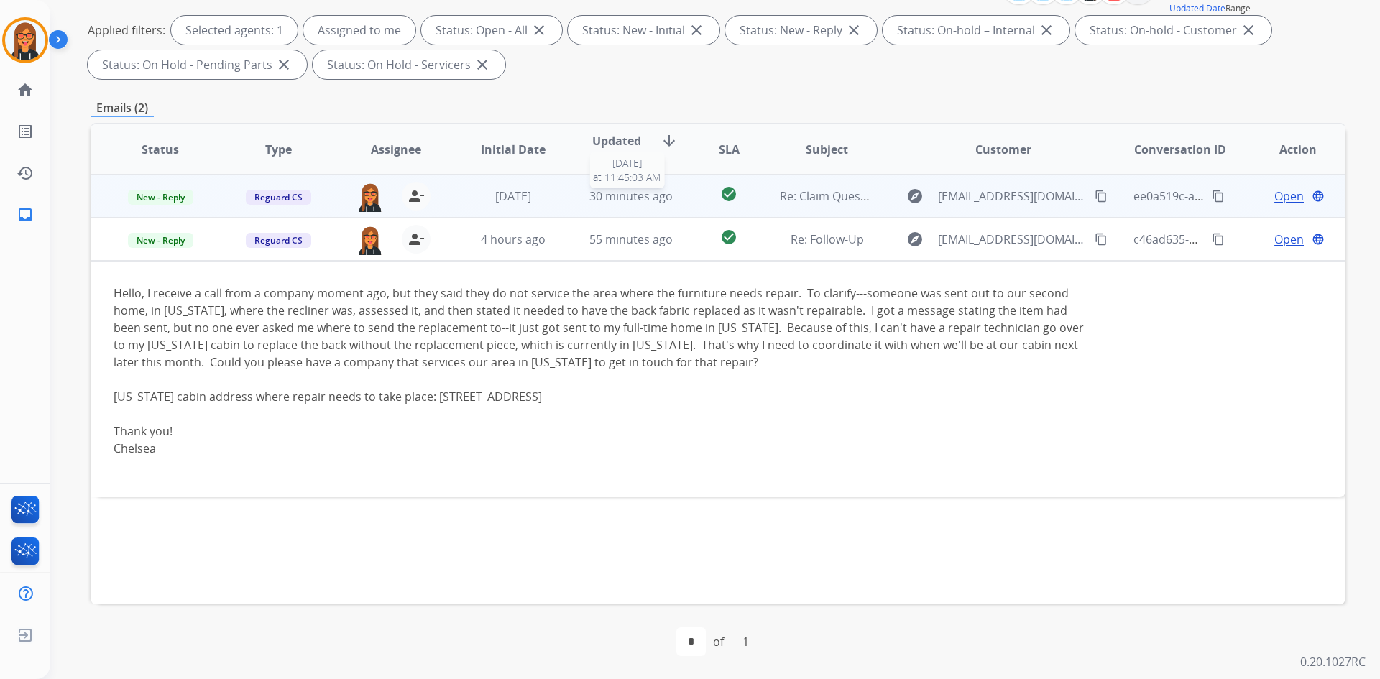
drag, startPoint x: 656, startPoint y: 203, endPoint x: 663, endPoint y: 206, distance: 8.4
click at [658, 203] on span "30 minutes ago" at bounding box center [630, 196] width 83 height 16
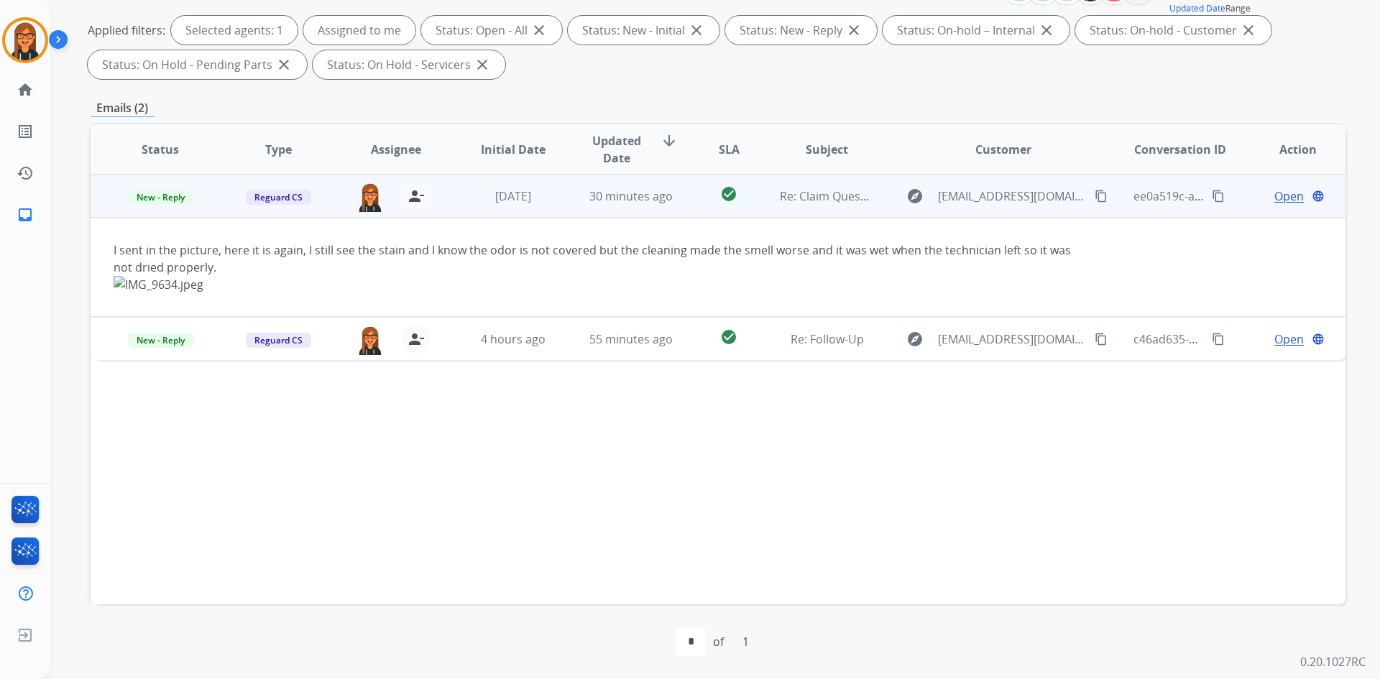
click at [1280, 197] on span "Open" at bounding box center [1288, 196] width 29 height 17
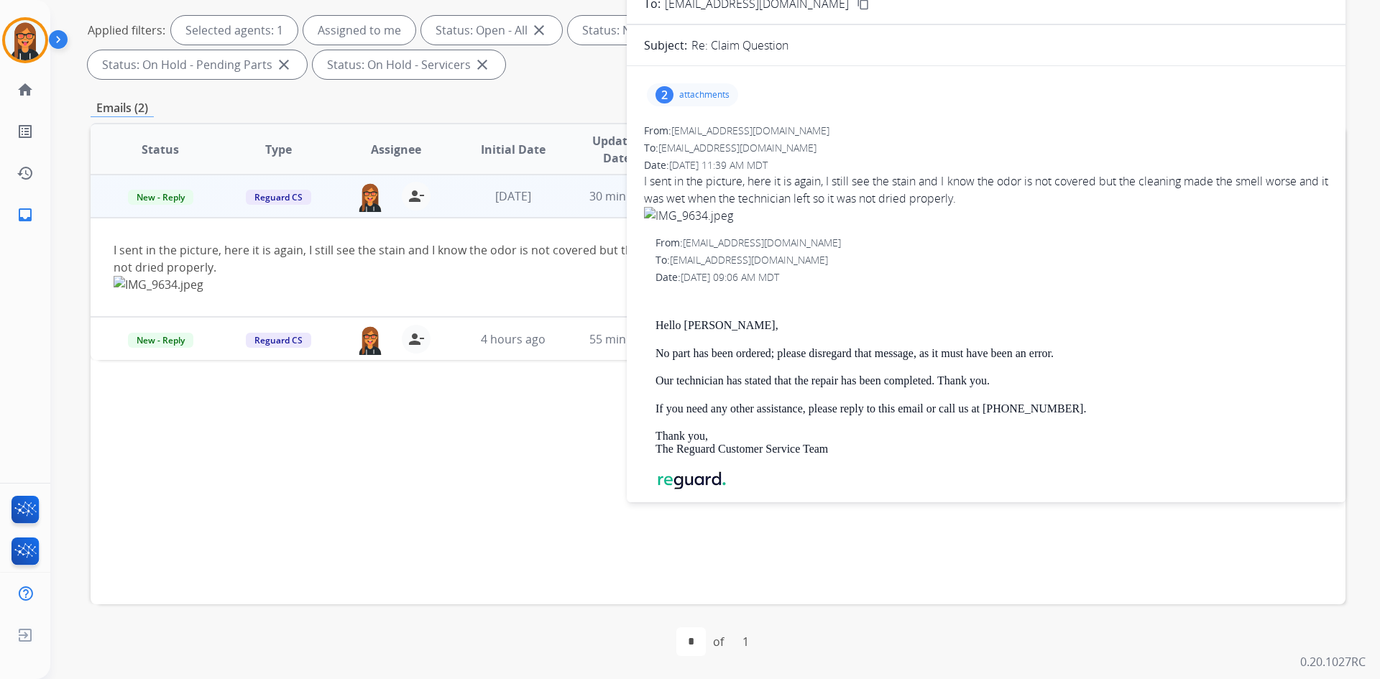
click at [692, 101] on div "2 attachments" at bounding box center [692, 94] width 91 height 23
click at [692, 128] on div at bounding box center [694, 131] width 72 height 50
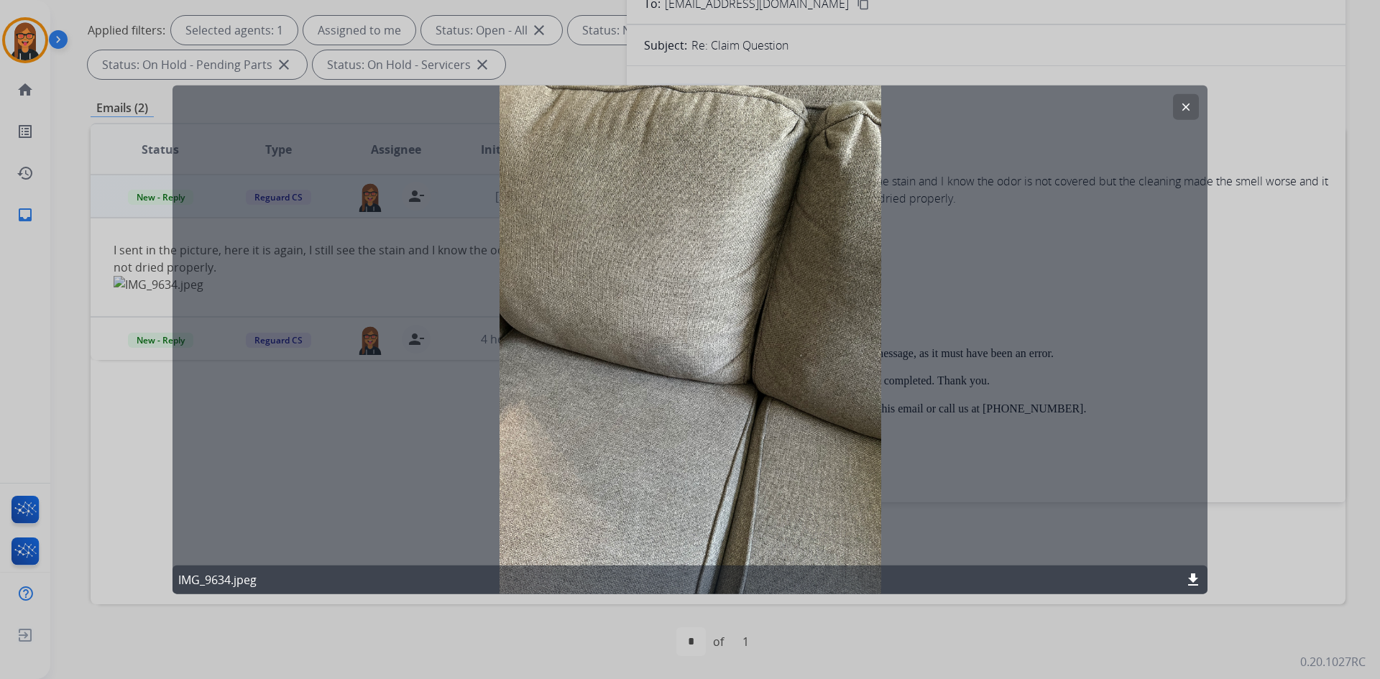
click at [1190, 101] on mat-icon "clear" at bounding box center [1186, 106] width 13 height 13
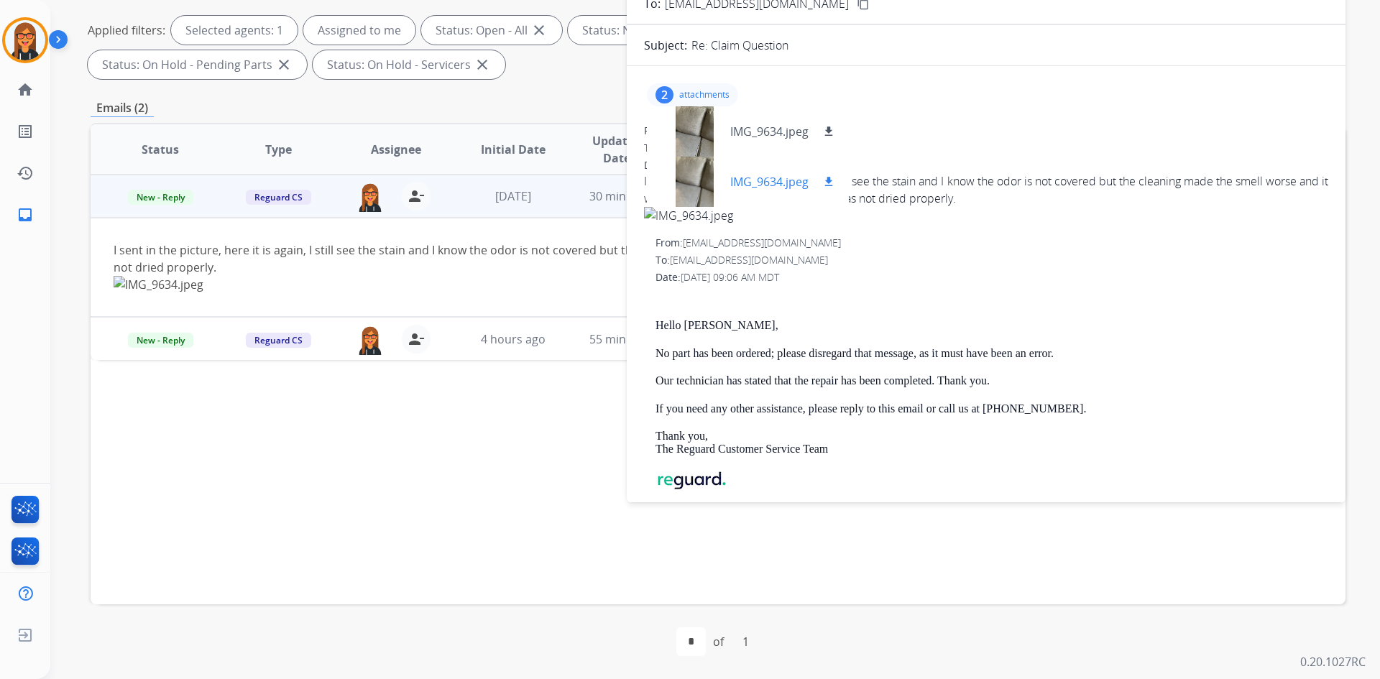
click at [693, 178] on div at bounding box center [694, 182] width 72 height 50
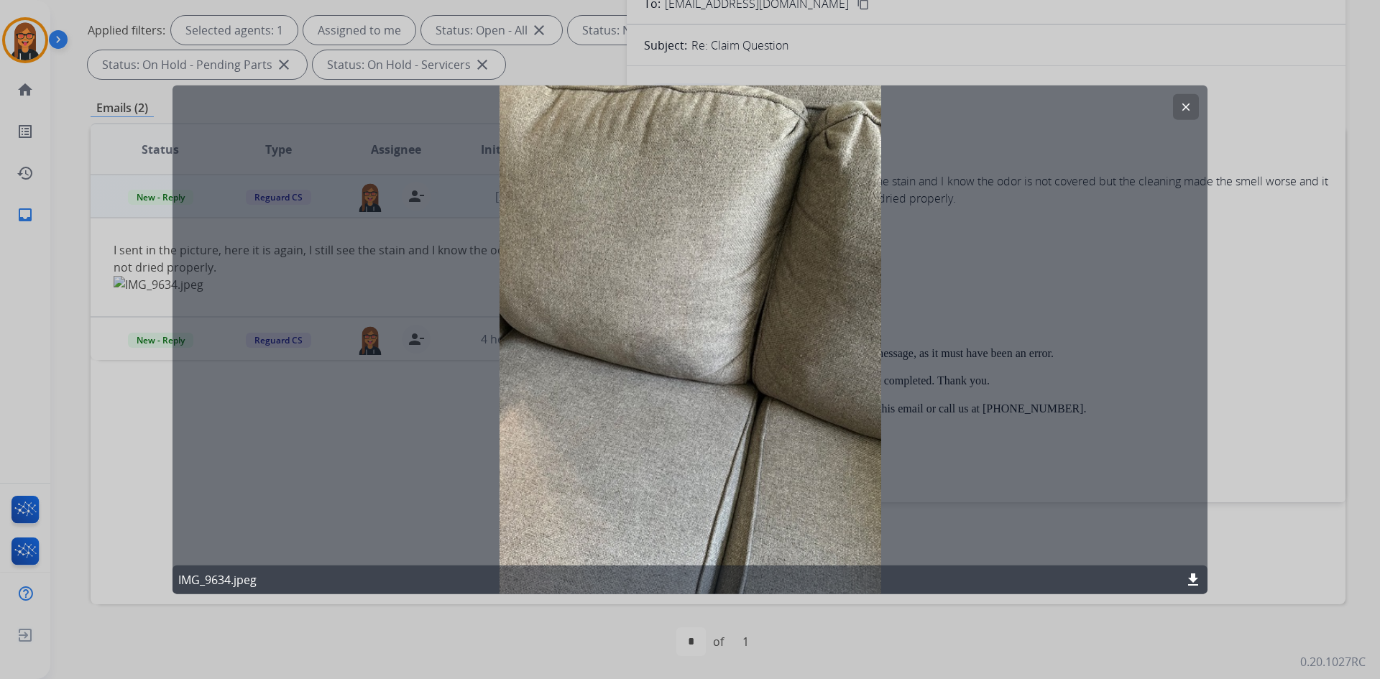
click at [1192, 114] on button "clear" at bounding box center [1186, 106] width 26 height 26
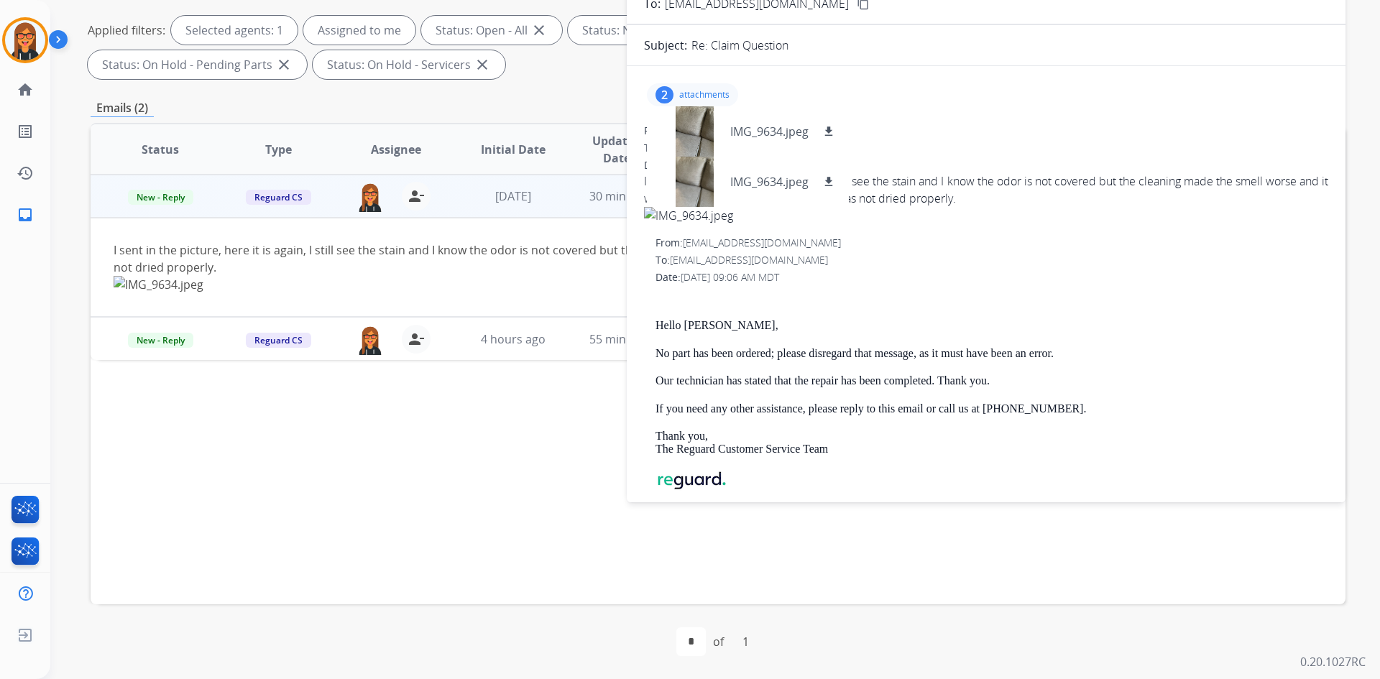
scroll to position [0, 0]
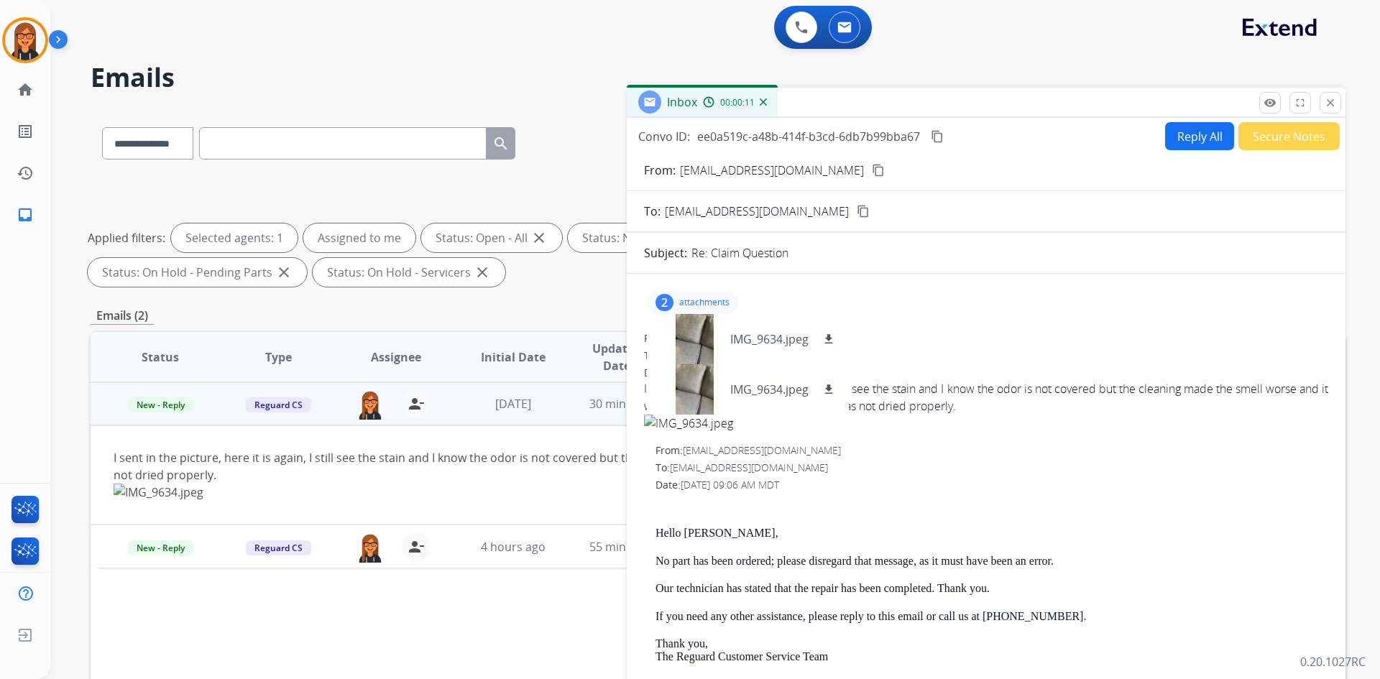
click at [1316, 98] on div "remove_red_eye Logs fullscreen Expand close Close" at bounding box center [1300, 103] width 82 height 22
click at [1330, 98] on mat-icon "close" at bounding box center [1330, 102] width 13 height 13
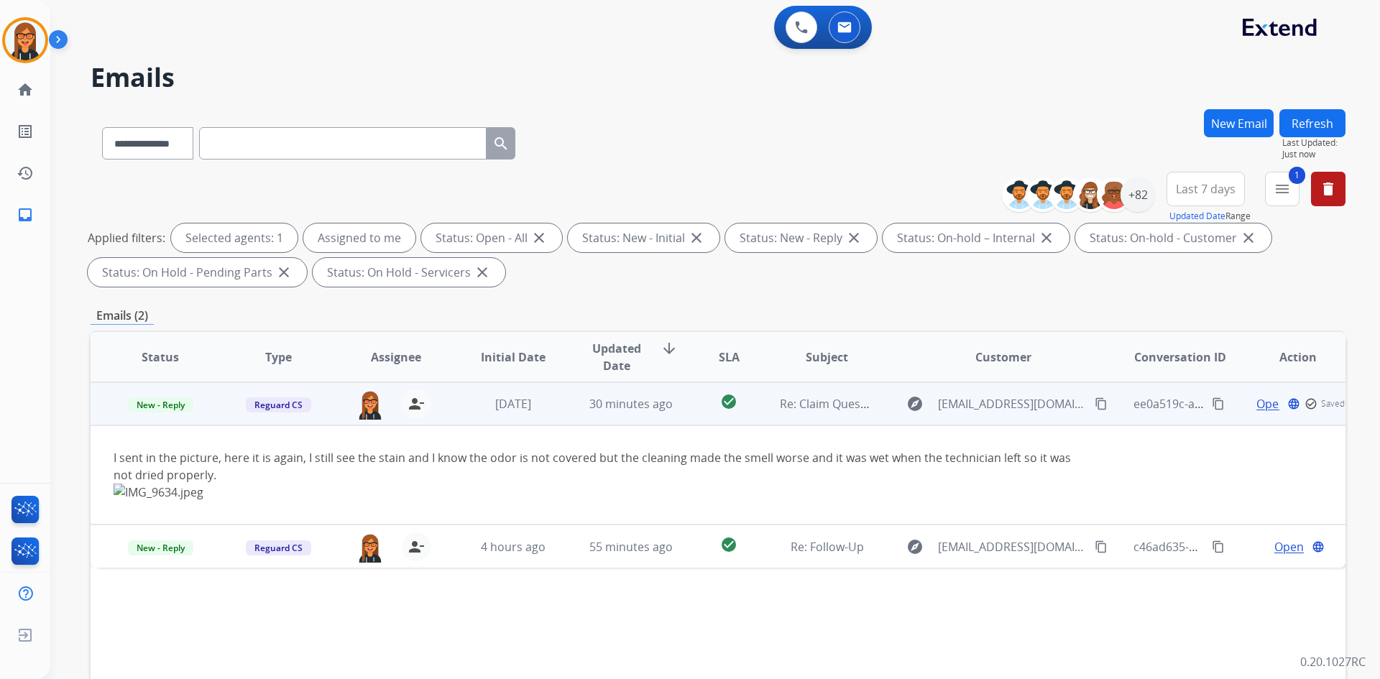
click at [1095, 403] on mat-icon "content_copy" at bounding box center [1101, 403] width 13 height 13
click at [1274, 406] on span "Open" at bounding box center [1288, 403] width 29 height 17
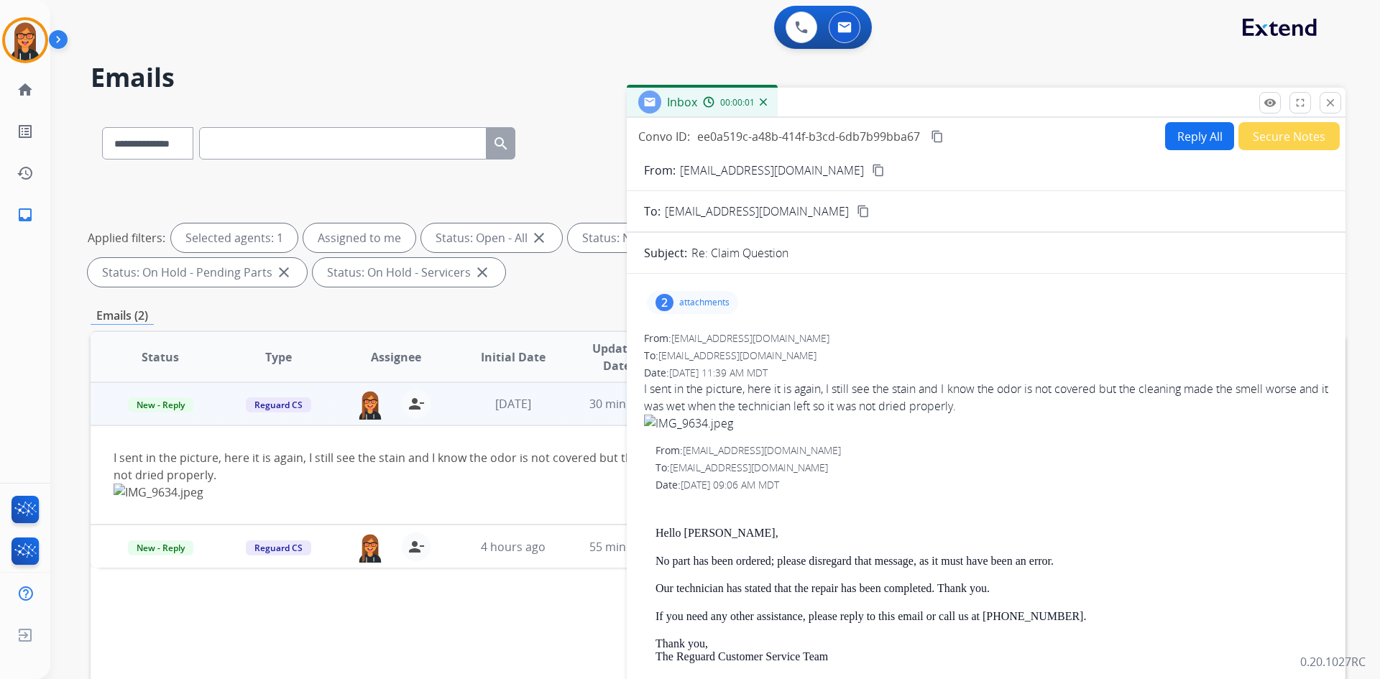
click at [699, 317] on div "2 attachments" at bounding box center [986, 302] width 684 height 35
click at [699, 305] on p "attachments" at bounding box center [704, 303] width 50 height 12
click at [697, 342] on div at bounding box center [694, 339] width 72 height 50
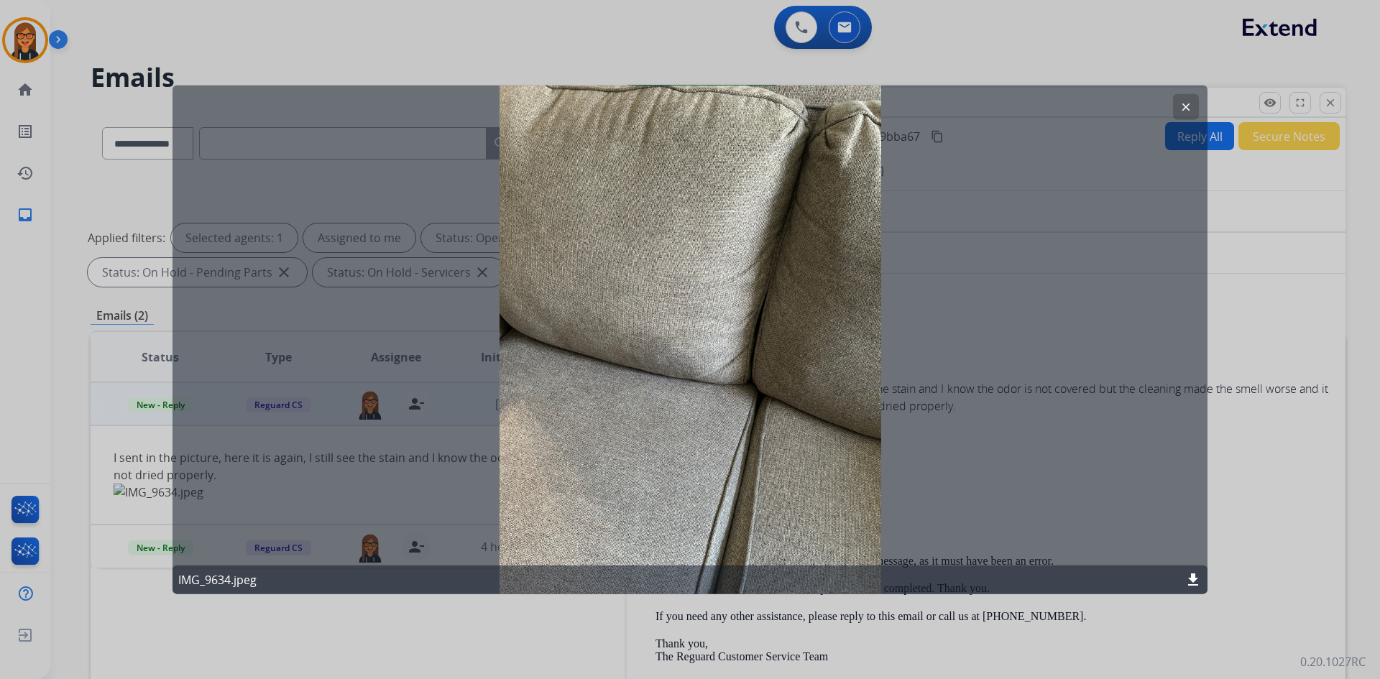
click at [1182, 105] on mat-icon "clear" at bounding box center [1186, 106] width 13 height 13
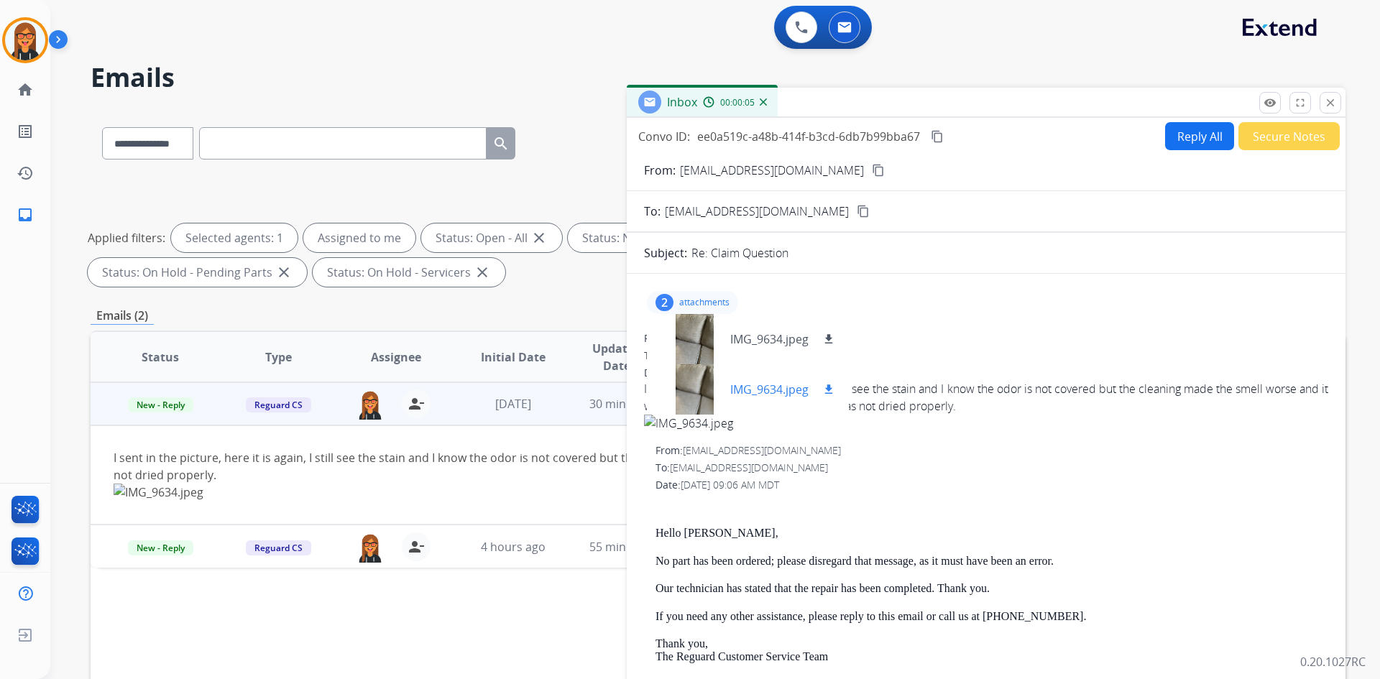
click at [688, 408] on div at bounding box center [694, 389] width 72 height 50
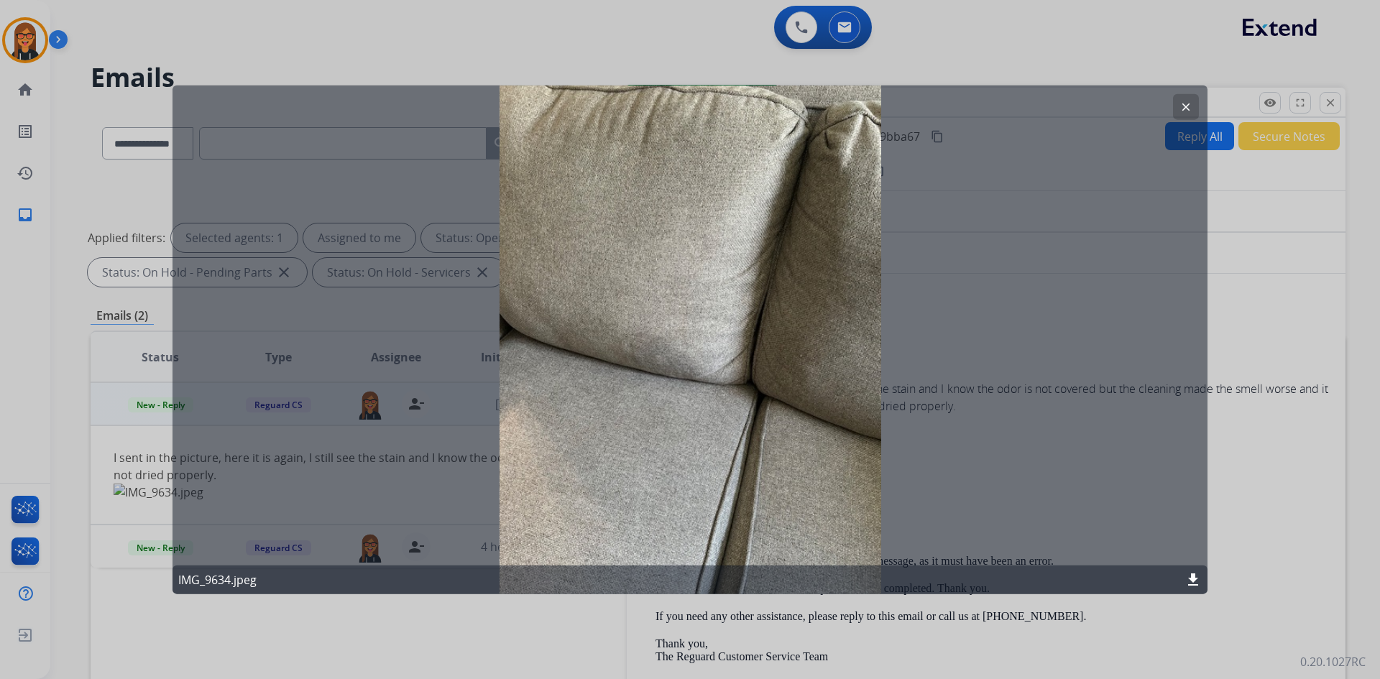
click at [1190, 98] on button "clear" at bounding box center [1186, 106] width 26 height 26
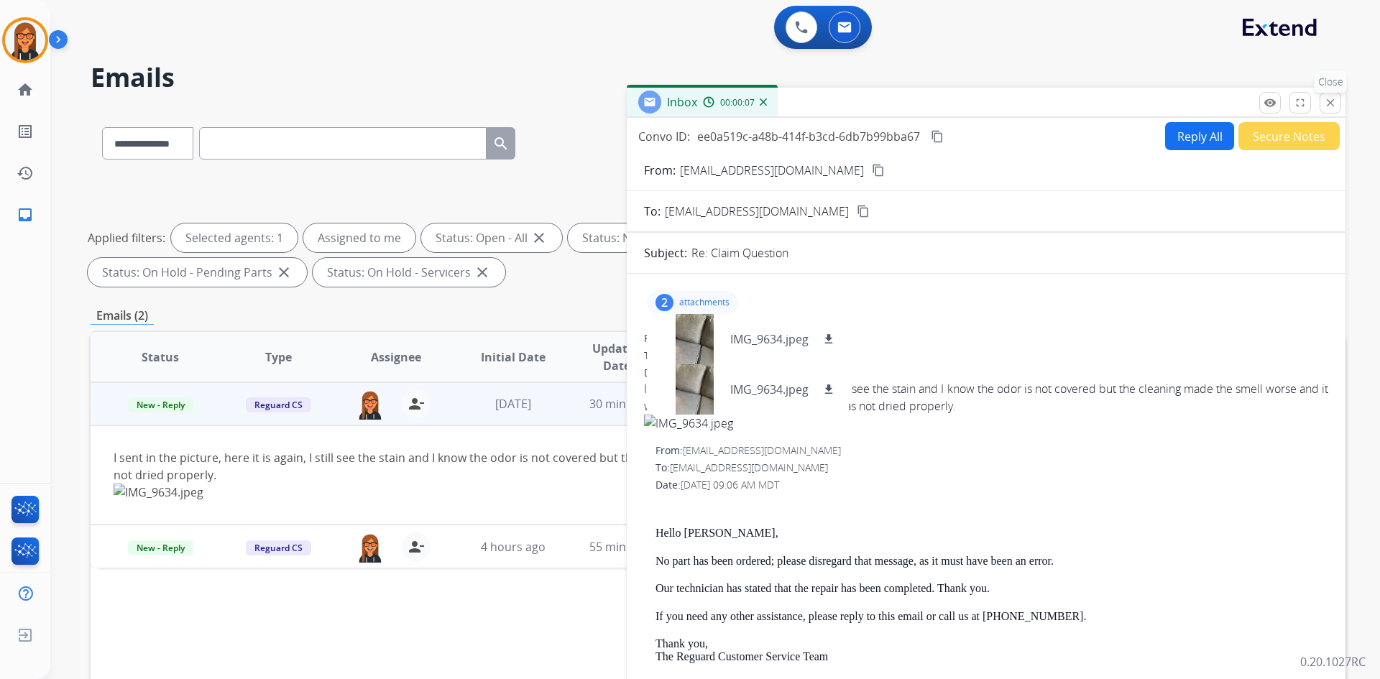
click at [1334, 106] on mat-icon "close" at bounding box center [1330, 102] width 13 height 13
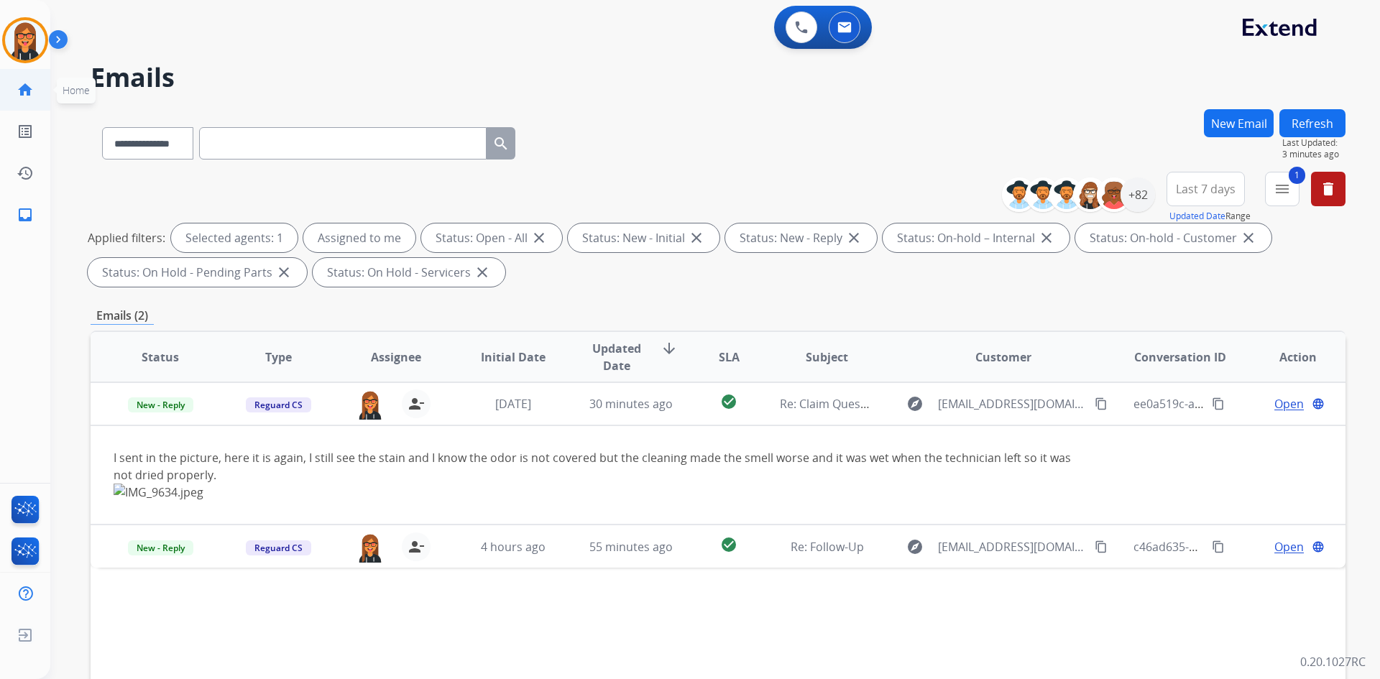
click at [32, 101] on link "home Home" at bounding box center [25, 90] width 40 height 40
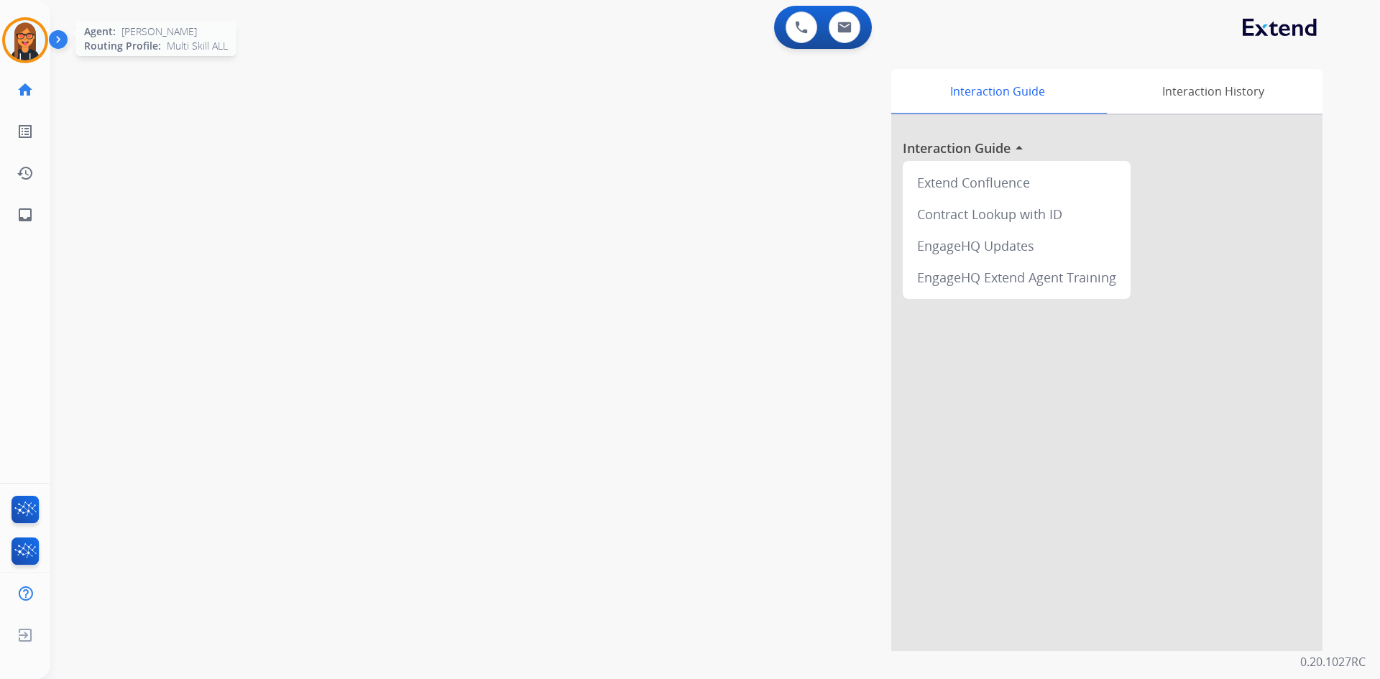
click at [32, 55] on img at bounding box center [25, 40] width 40 height 40
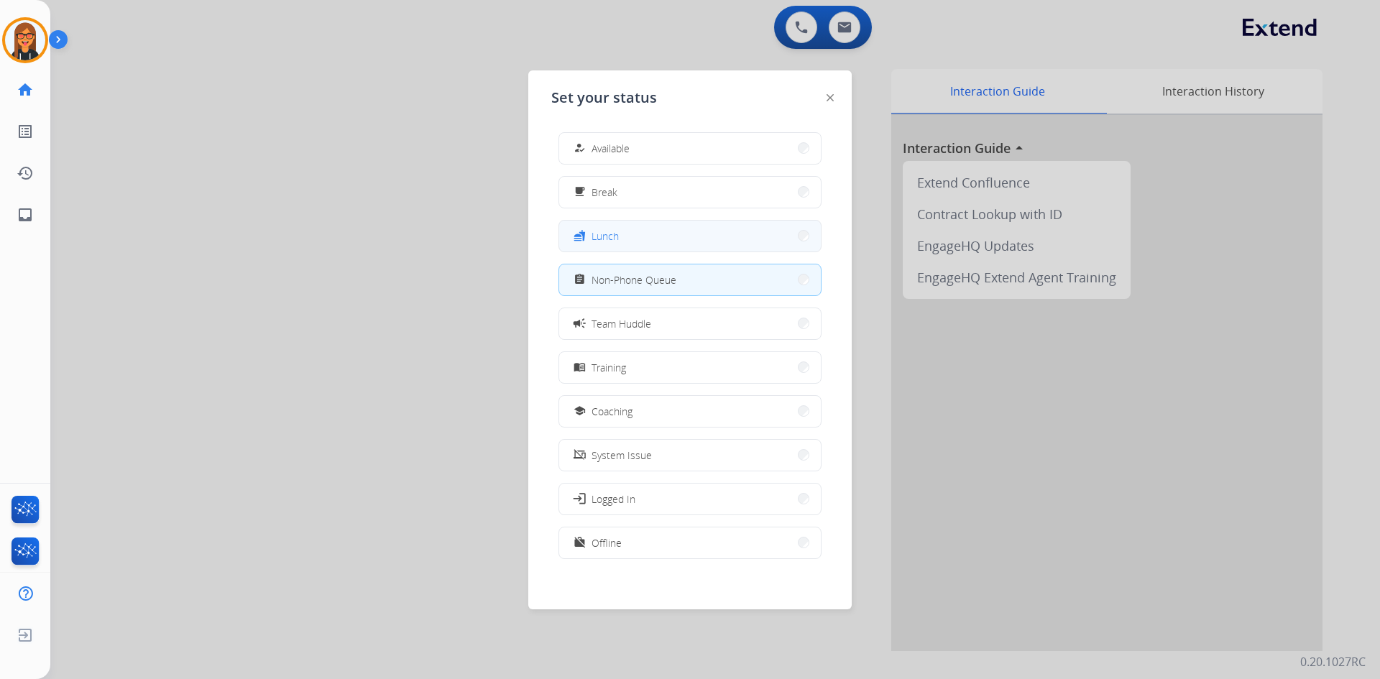
click at [649, 242] on button "fastfood Lunch" at bounding box center [690, 236] width 262 height 31
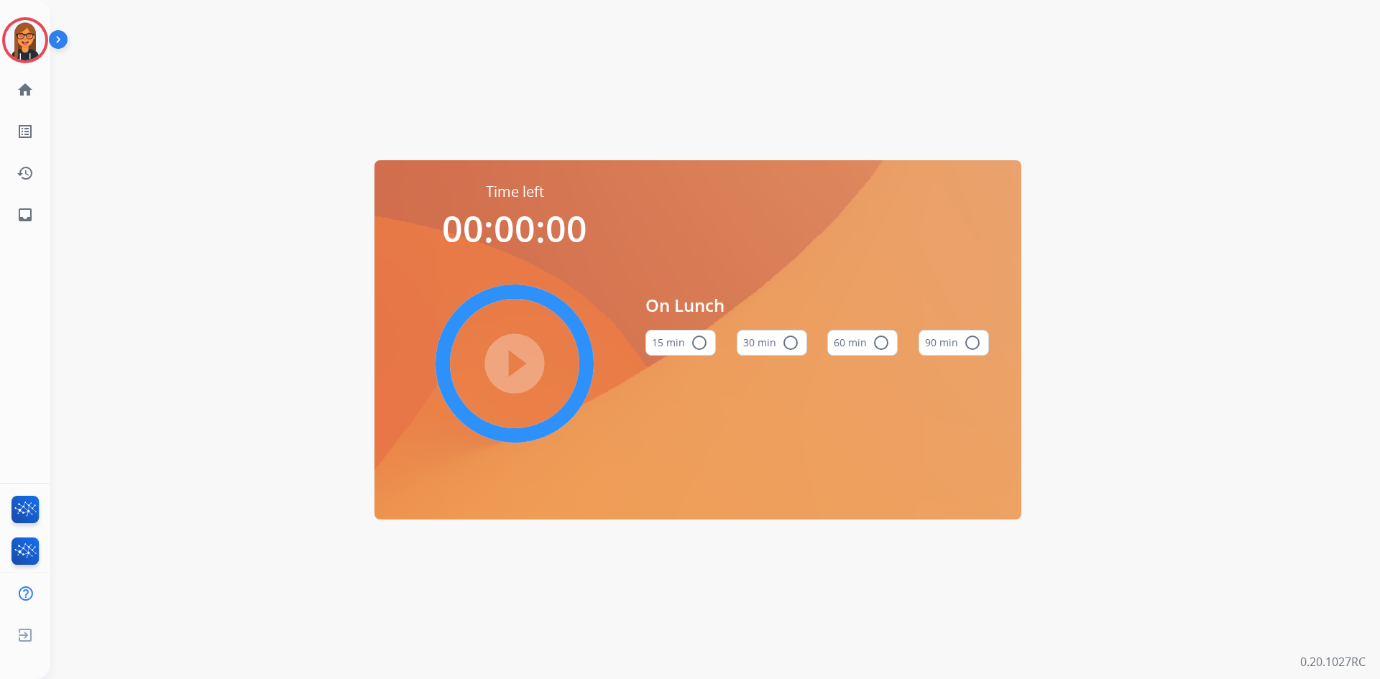
click at [873, 344] on mat-icon "radio_button_unchecked" at bounding box center [881, 342] width 17 height 17
click at [511, 357] on mat-icon "play_circle_filled" at bounding box center [514, 363] width 17 height 17
click at [523, 360] on mat-icon "pause_circle_filled" at bounding box center [514, 363] width 17 height 17
click at [523, 362] on mat-icon "play_circle_filled" at bounding box center [514, 363] width 17 height 17
